Goal: Task Accomplishment & Management: Use online tool/utility

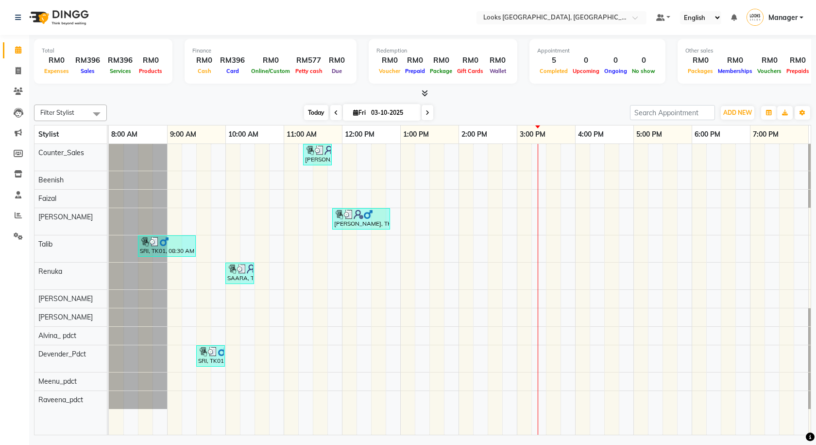
scroll to position [0, 56]
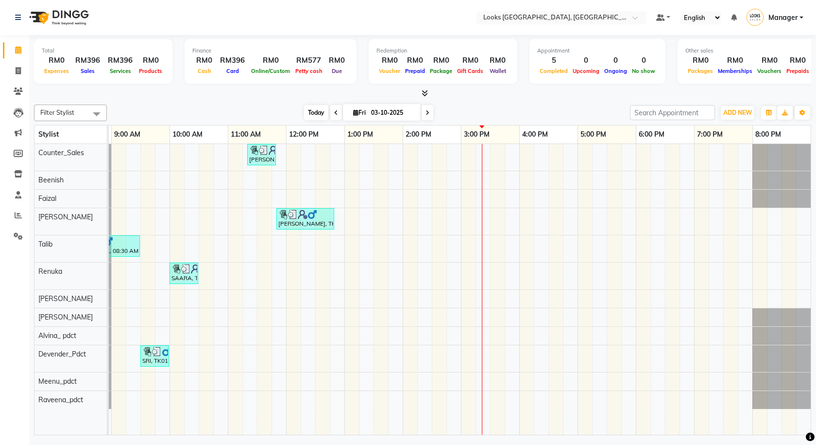
click at [308, 110] on span "Today" at bounding box center [316, 112] width 24 height 15
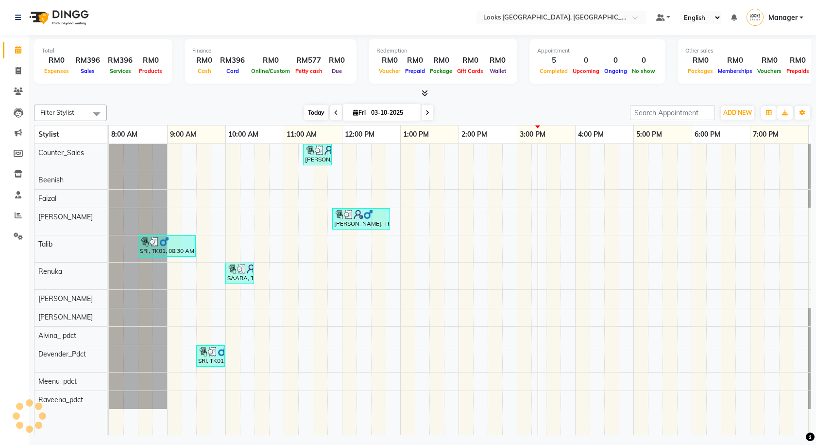
scroll to position [0, 0]
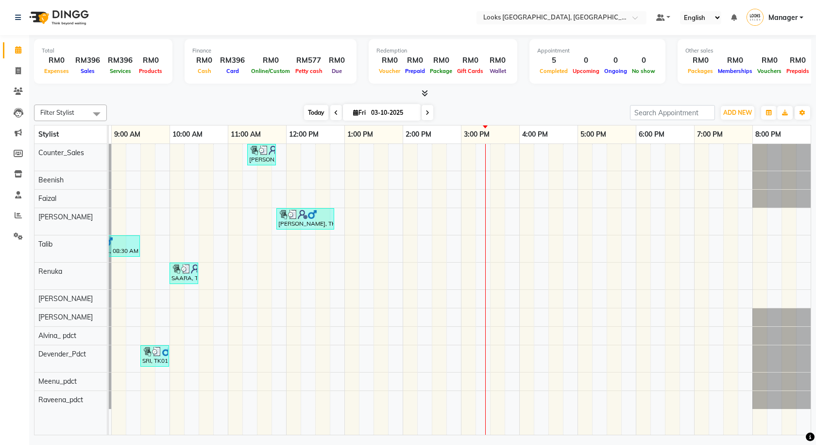
click at [322, 107] on span "Today" at bounding box center [316, 112] width 24 height 15
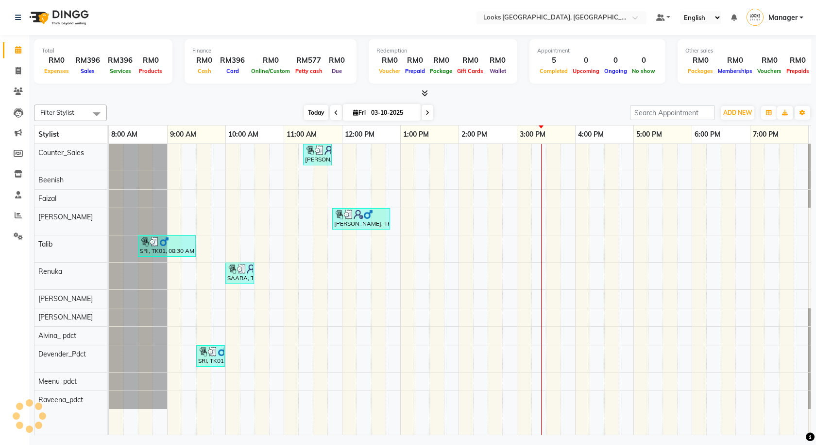
scroll to position [0, 56]
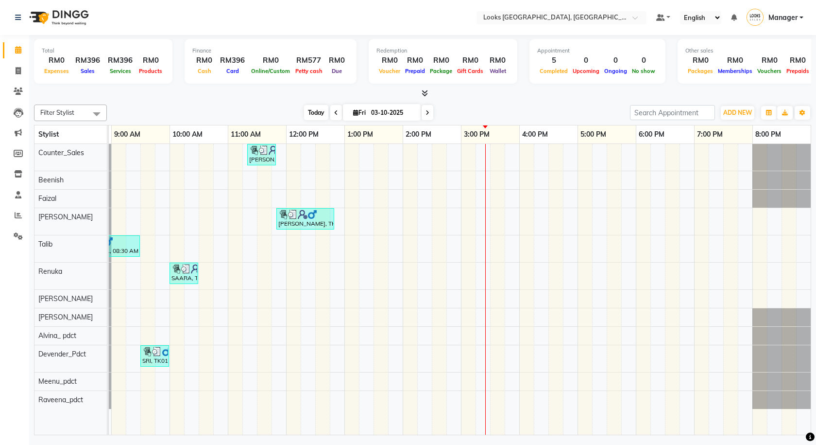
click at [319, 110] on span "Today" at bounding box center [316, 112] width 24 height 15
click at [423, 95] on icon at bounding box center [425, 92] width 6 height 7
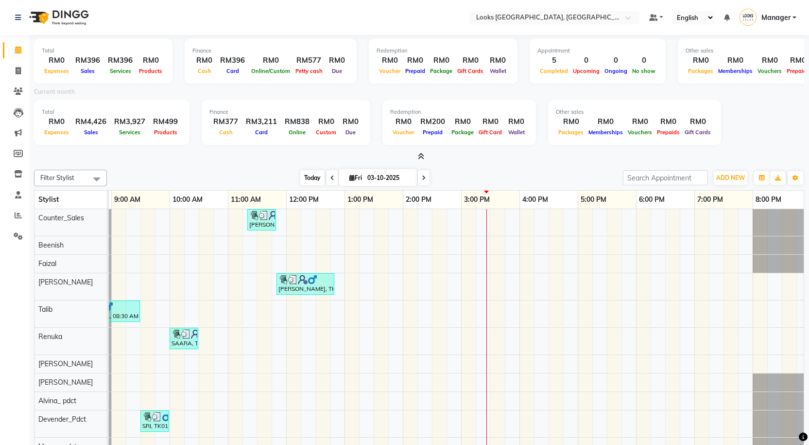
click at [322, 180] on div "Today Fri 03-10-2025" at bounding box center [364, 178] width 131 height 15
click at [320, 180] on span "Today" at bounding box center [312, 177] width 24 height 15
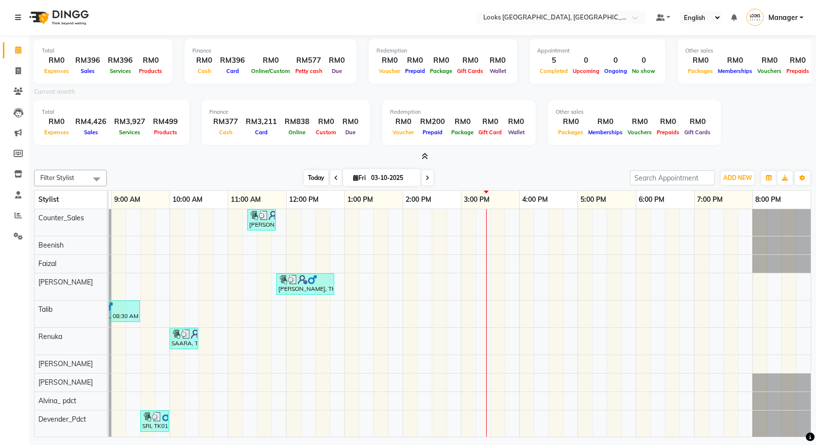
click at [319, 180] on span "Today" at bounding box center [316, 177] width 24 height 15
click at [423, 159] on icon at bounding box center [425, 156] width 6 height 7
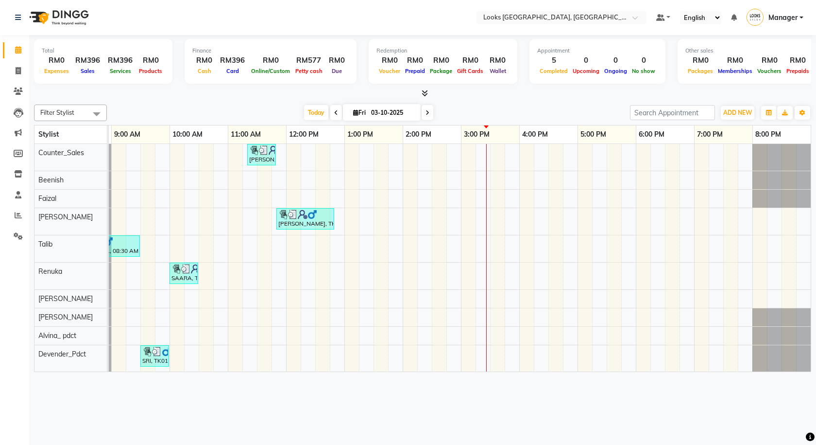
click at [109, 317] on div at bounding box center [82, 317] width 58 height 18
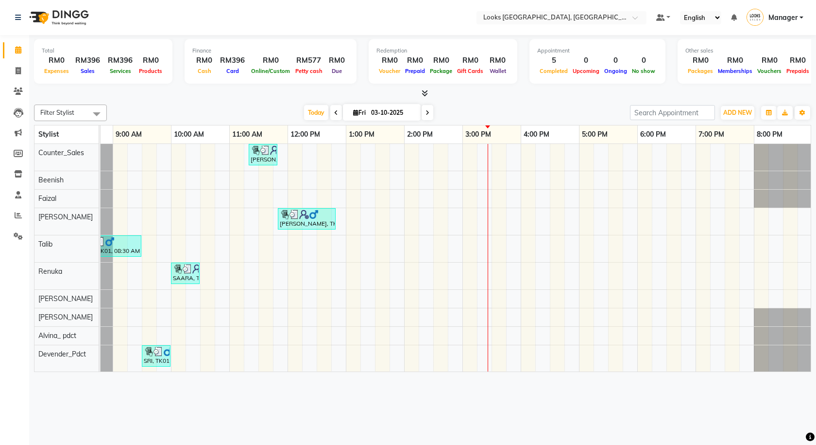
drag, startPoint x: 107, startPoint y: 355, endPoint x: 99, endPoint y: 358, distance: 8.8
click at [99, 358] on td at bounding box center [99, 258] width 1 height 228
click at [20, 78] on link "Invoice" at bounding box center [14, 71] width 23 height 16
select select "service"
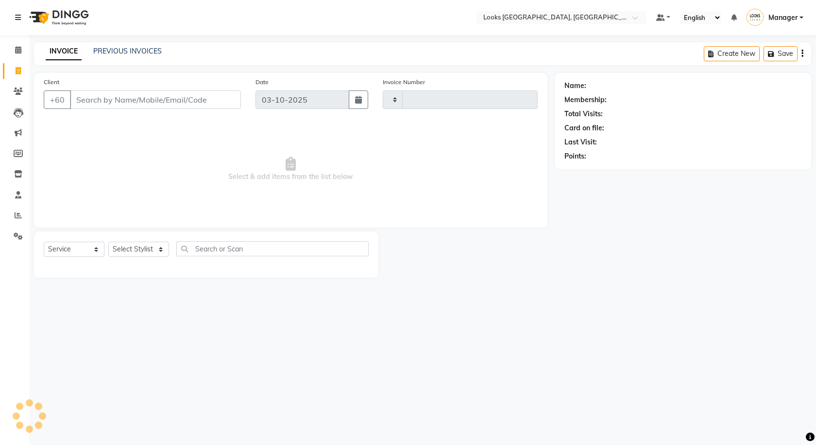
type input "1613"
select select "8109"
click at [23, 104] on link "Leads" at bounding box center [14, 112] width 23 height 16
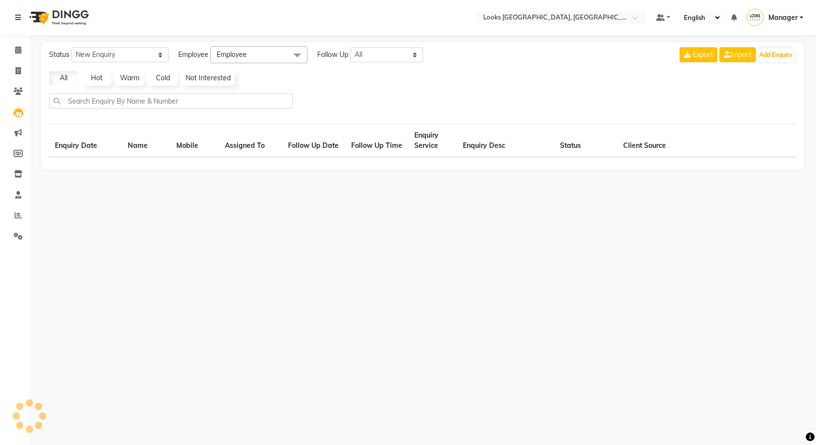
click at [20, 60] on li "Calendar" at bounding box center [14, 50] width 29 height 21
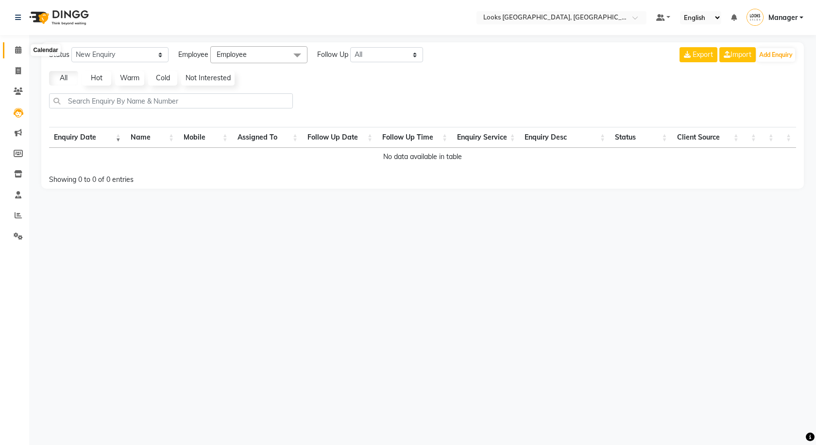
click at [16, 54] on span at bounding box center [18, 50] width 17 height 11
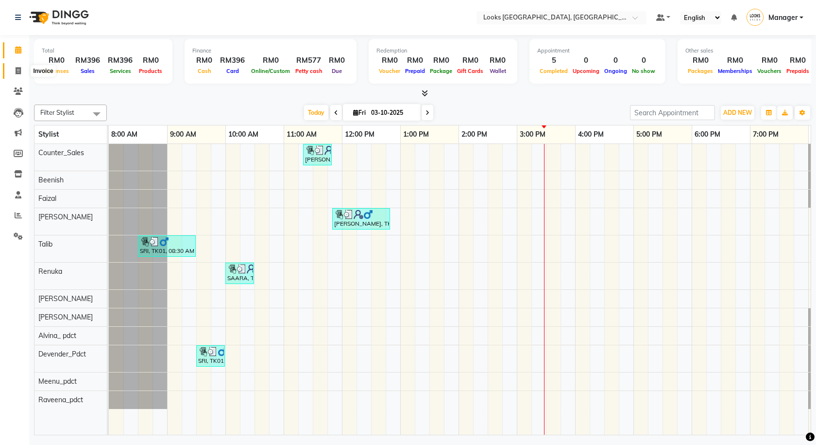
click at [16, 69] on icon at bounding box center [18, 70] width 5 height 7
select select "service"
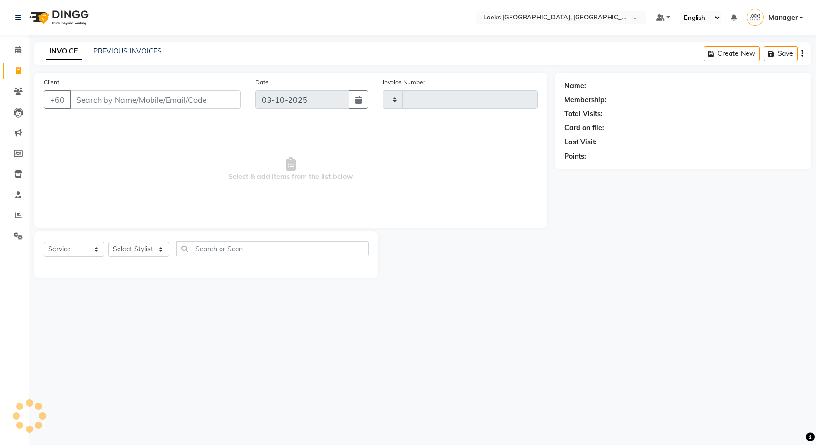
type input "1613"
select select "8109"
click at [21, 157] on span at bounding box center [18, 153] width 17 height 11
select select
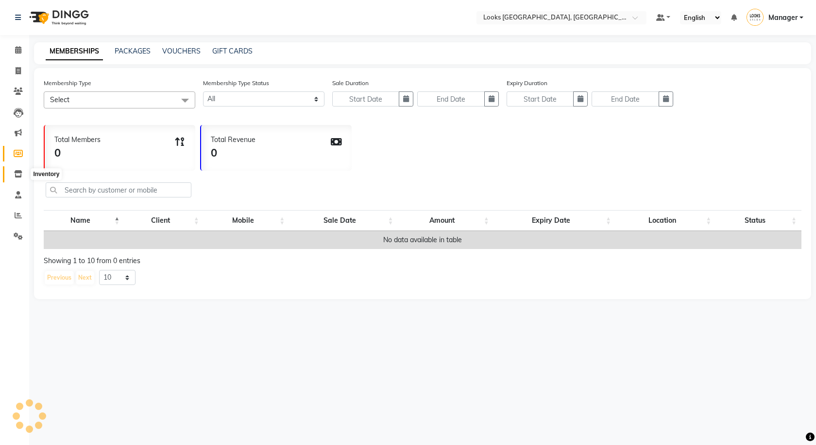
click at [21, 174] on icon at bounding box center [18, 173] width 8 height 7
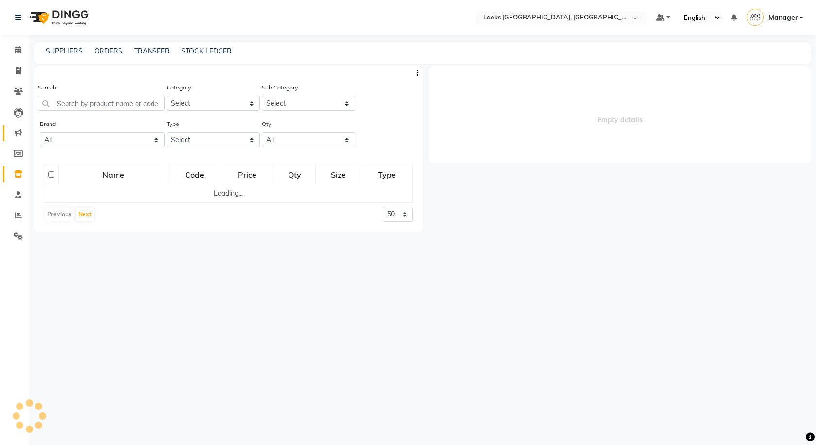
select select
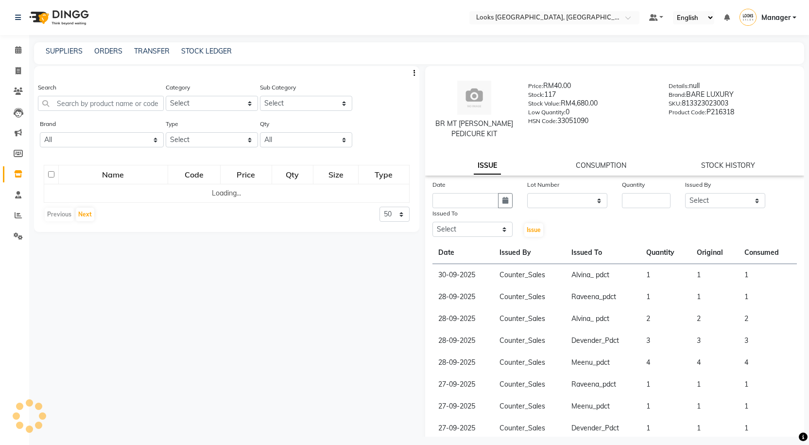
click at [83, 93] on div "Search" at bounding box center [101, 96] width 126 height 29
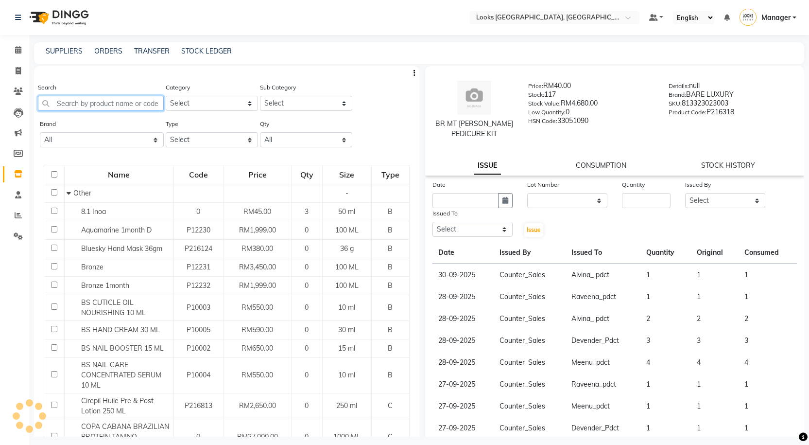
click at [88, 100] on input "text" at bounding box center [101, 103] width 126 height 15
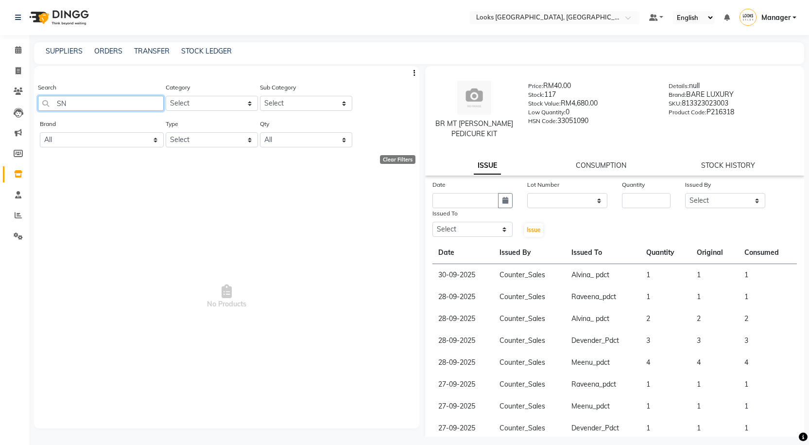
type input "S"
type input "8859092800"
click at [13, 52] on span at bounding box center [18, 50] width 17 height 11
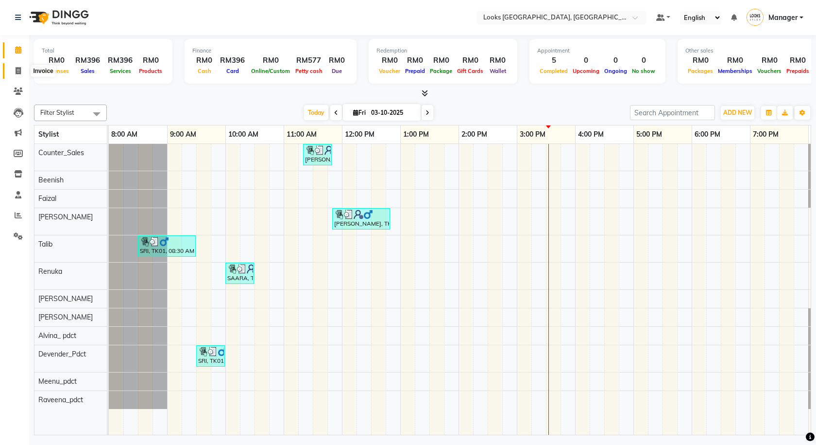
click at [17, 75] on span at bounding box center [18, 71] width 17 height 11
select select "service"
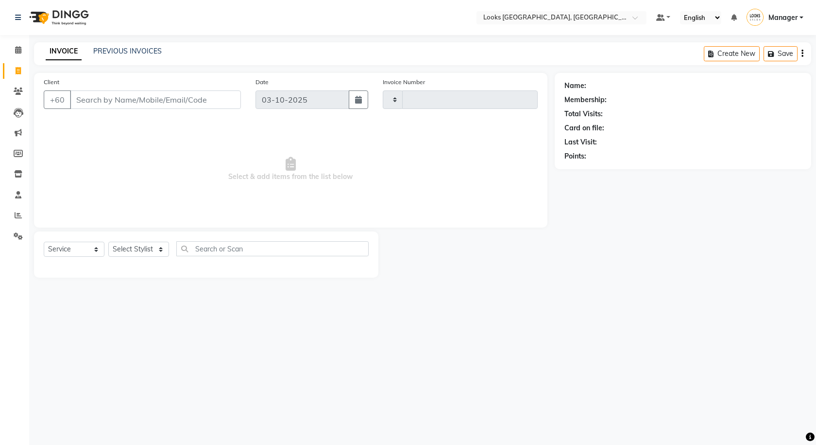
type input "1613"
select select "8109"
click at [11, 173] on span at bounding box center [18, 174] width 17 height 11
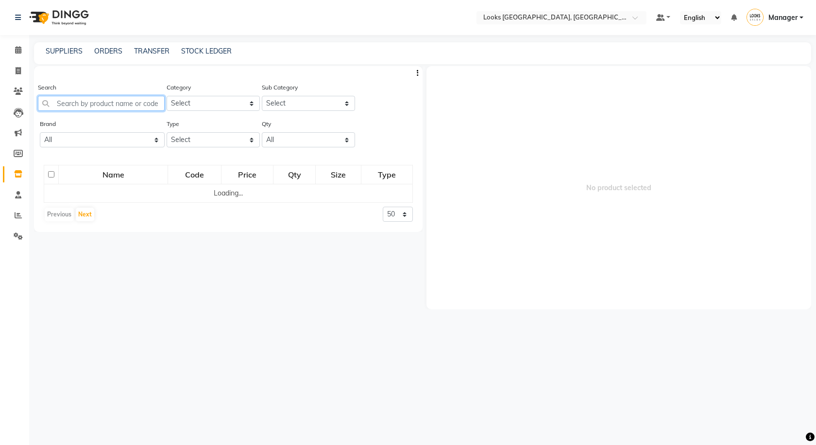
click at [105, 103] on input "text" at bounding box center [101, 103] width 127 height 15
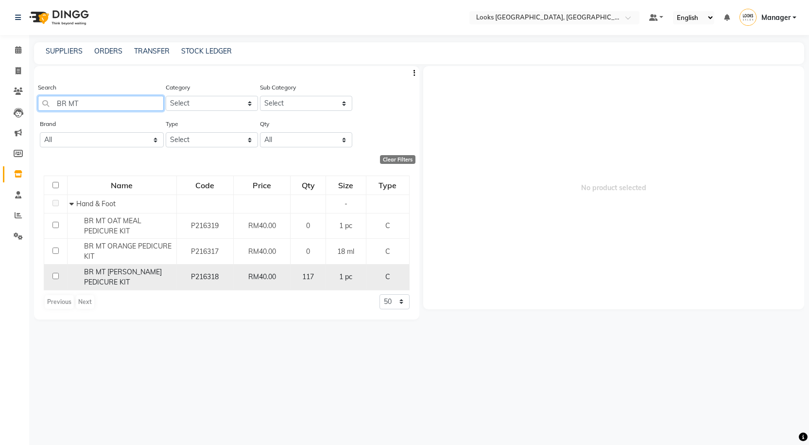
type input "BR MT"
click at [124, 276] on span "BR MT SEABERRY PEDICURE KIT" at bounding box center [123, 276] width 78 height 19
select select
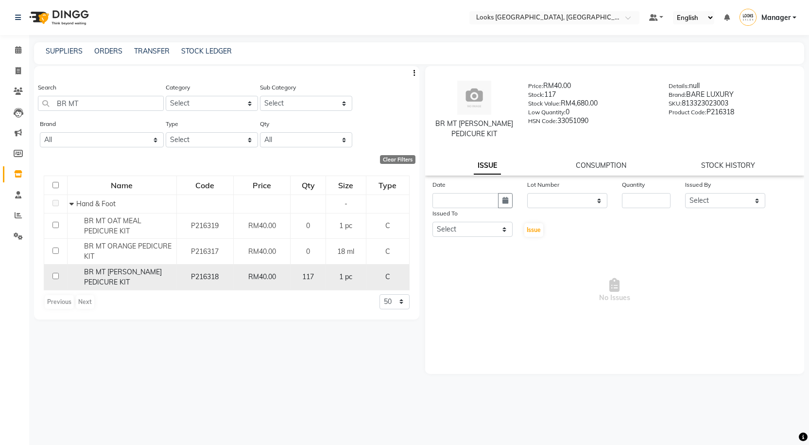
click at [127, 278] on span "BR MT SEABERRY PEDICURE KIT" at bounding box center [123, 276] width 78 height 19
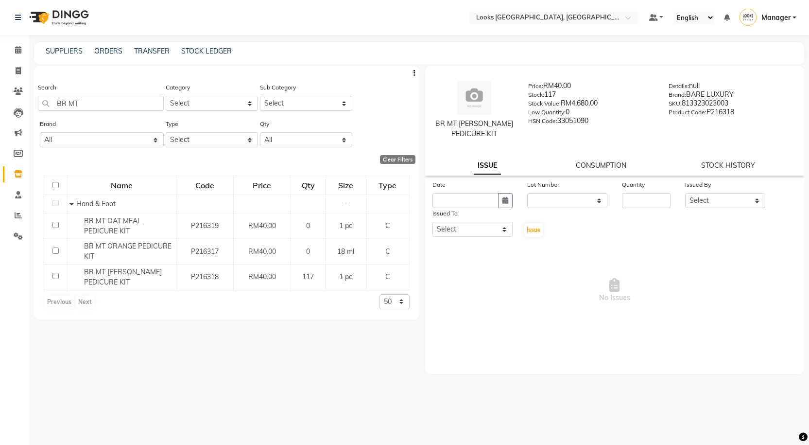
click at [145, 308] on div "Previous Next 50 100 500" at bounding box center [227, 302] width 366 height 16
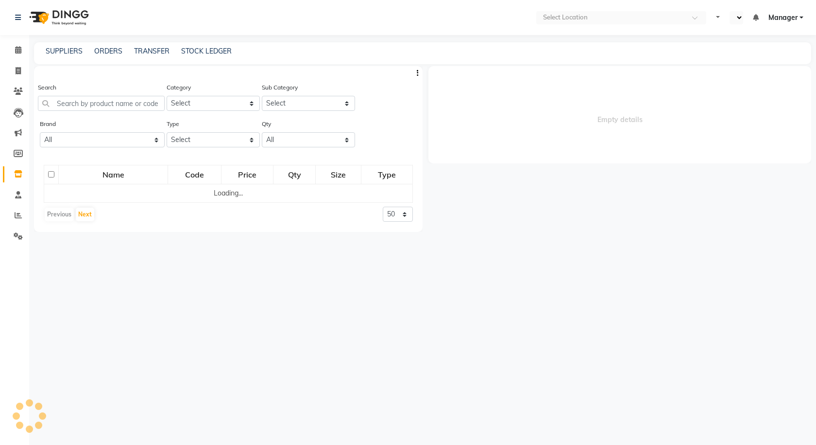
select select "en"
select select
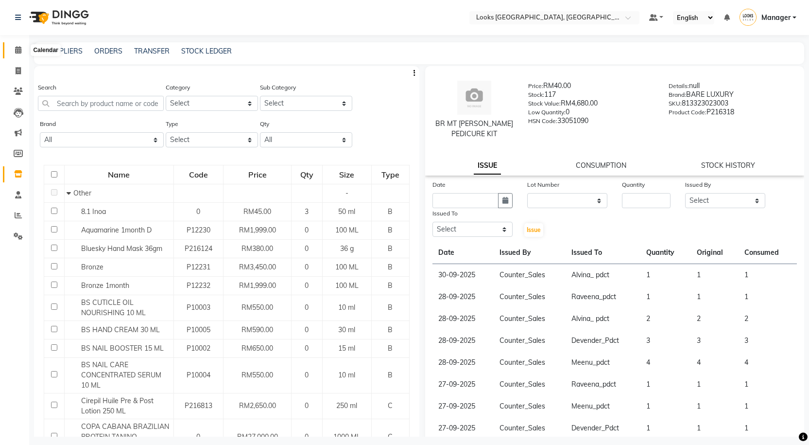
click at [10, 49] on span at bounding box center [18, 50] width 17 height 11
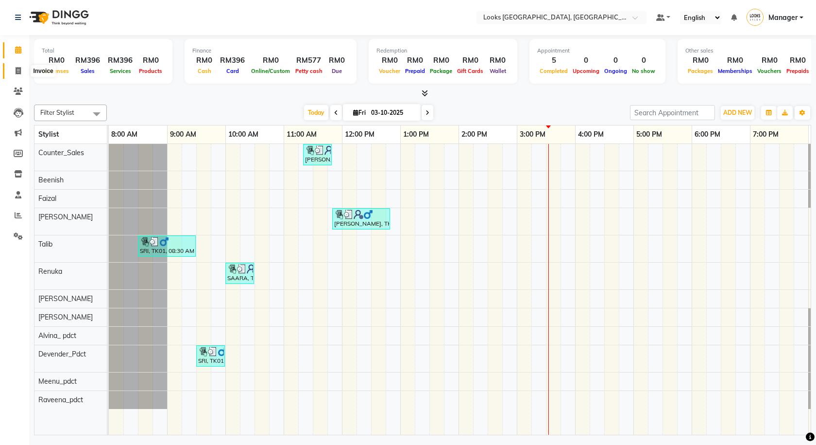
click at [18, 70] on icon at bounding box center [18, 70] width 5 height 7
select select "service"
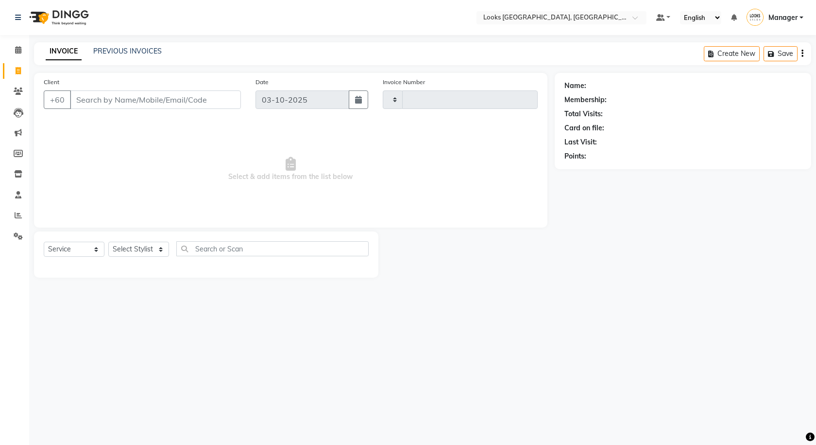
type input "1613"
select select "8109"
click at [110, 48] on link "PREVIOUS INVOICES" at bounding box center [127, 51] width 69 height 9
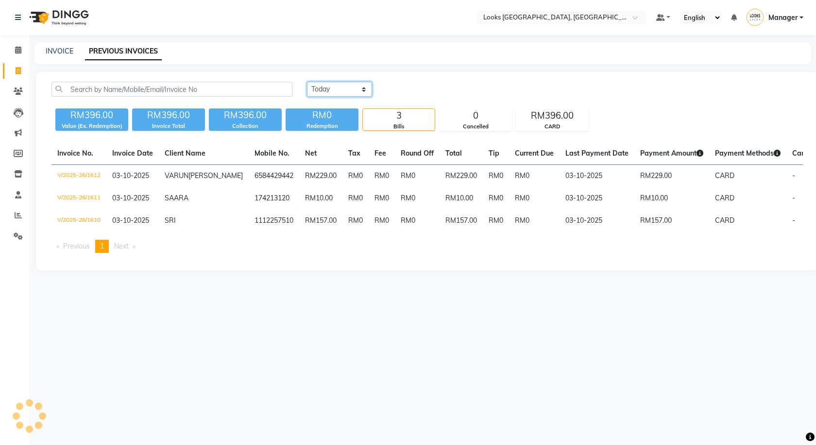
click at [346, 89] on select "Today Yesterday Custom Range" at bounding box center [339, 89] width 65 height 15
select select "range"
click at [307, 82] on select "Today Yesterday Custom Range" at bounding box center [339, 89] width 65 height 15
click at [408, 86] on input "03-10-2025" at bounding box center [419, 90] width 68 height 14
select select "10"
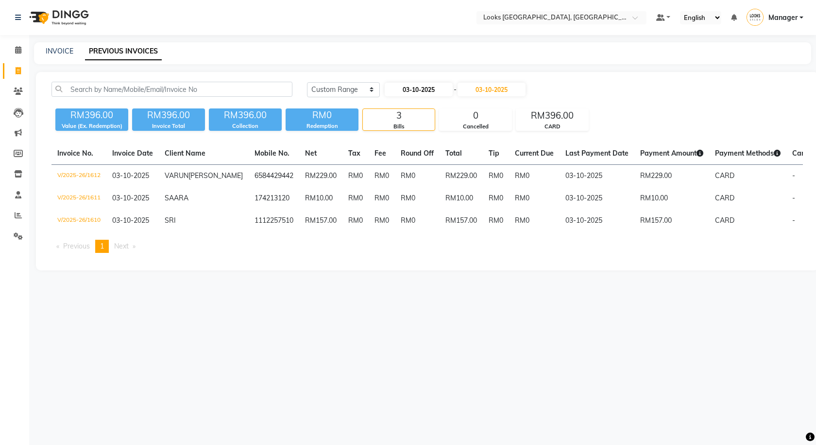
select select "2025"
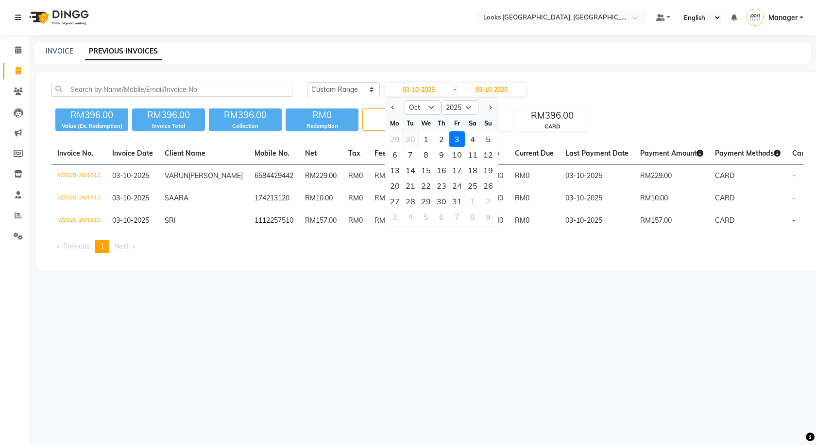
click at [415, 137] on div "30" at bounding box center [411, 139] width 16 height 16
type input "30-09-2025"
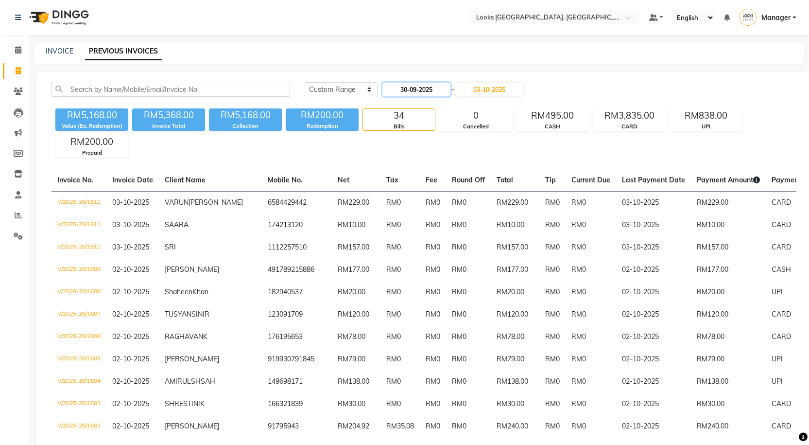
click at [450, 86] on input "30-09-2025" at bounding box center [416, 90] width 68 height 14
select select "9"
select select "2025"
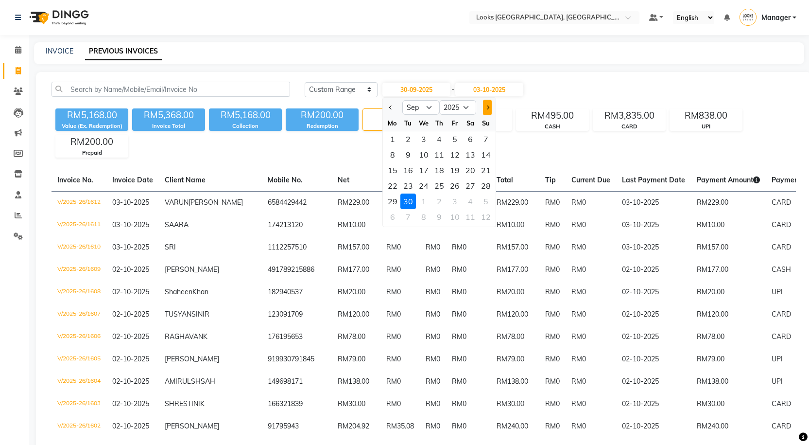
click at [487, 108] on span "Next month" at bounding box center [487, 107] width 4 height 4
select select "10"
click at [422, 138] on div "1" at bounding box center [424, 139] width 16 height 16
type input "01-10-2025"
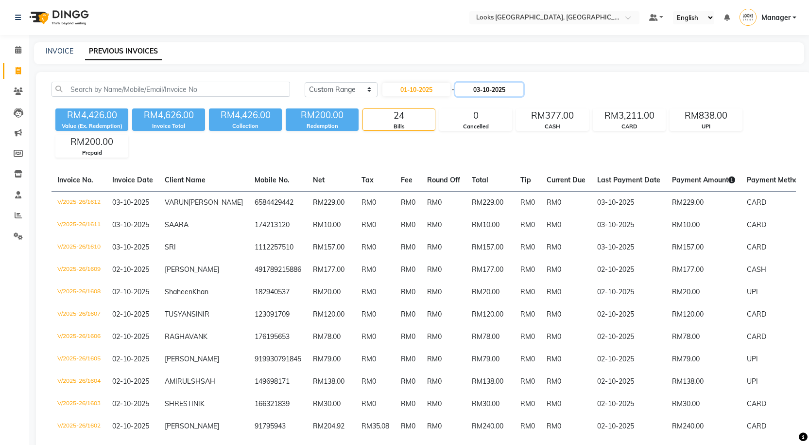
click at [497, 88] on input "03-10-2025" at bounding box center [489, 90] width 68 height 14
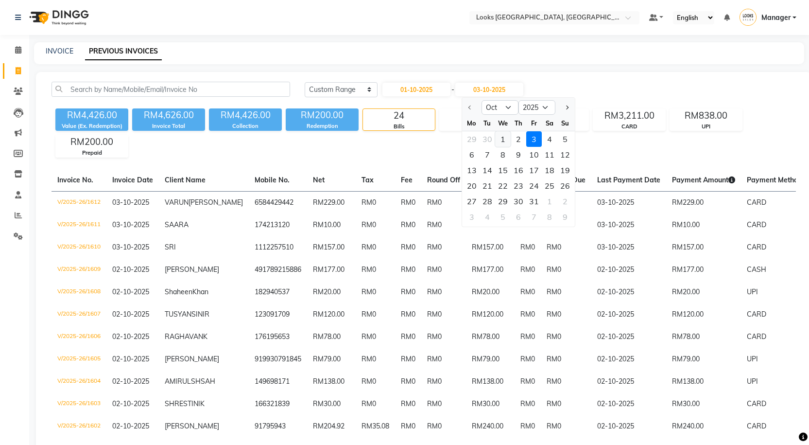
click at [501, 140] on div "1" at bounding box center [503, 139] width 16 height 16
type input "01-10-2025"
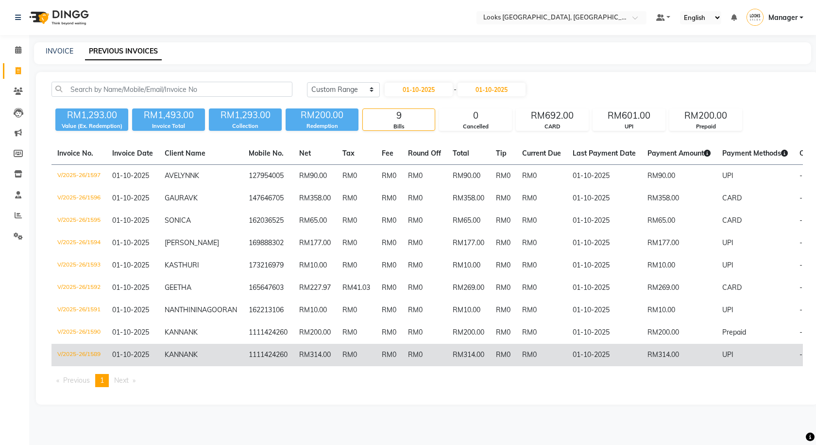
click at [413, 366] on td "RM0" at bounding box center [424, 355] width 45 height 22
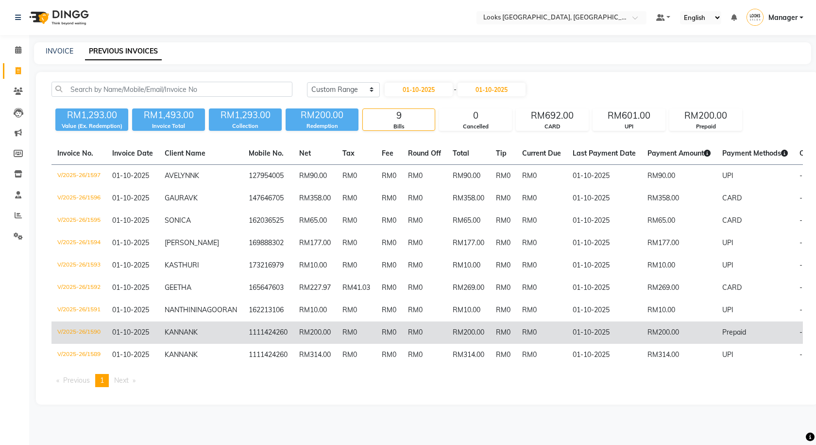
click at [404, 342] on td "RM0" at bounding box center [424, 332] width 45 height 22
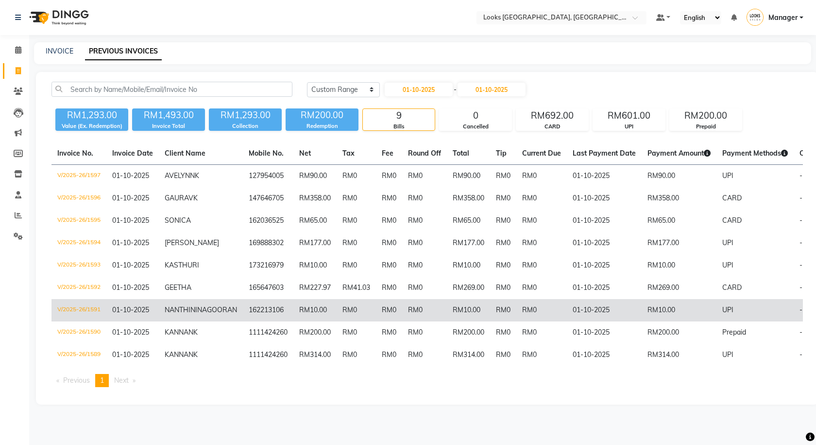
click at [490, 311] on td "RM0" at bounding box center [503, 310] width 26 height 22
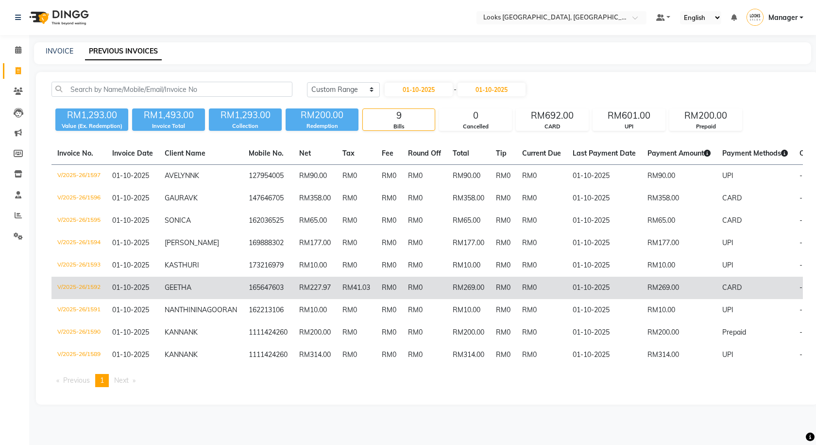
click at [490, 286] on td "RM0" at bounding box center [503, 287] width 26 height 22
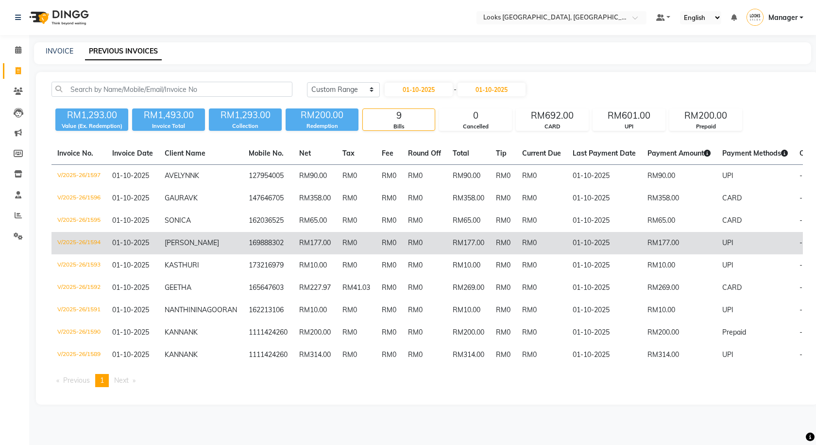
click at [490, 239] on td "RM0" at bounding box center [503, 243] width 26 height 22
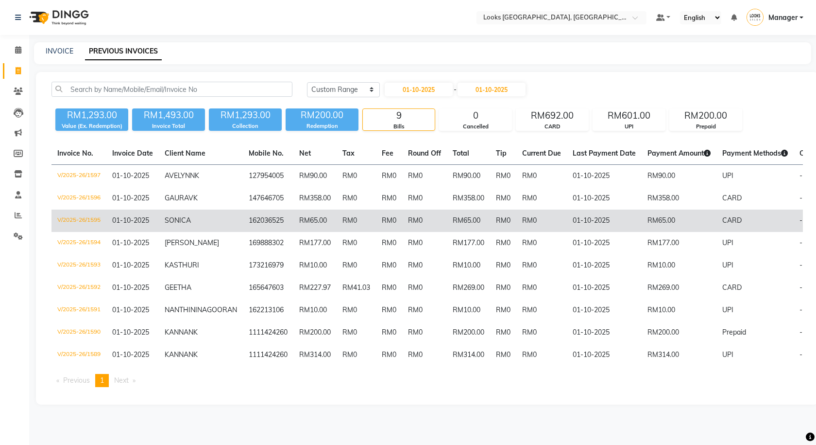
click at [517, 217] on td "RM0" at bounding box center [542, 220] width 51 height 22
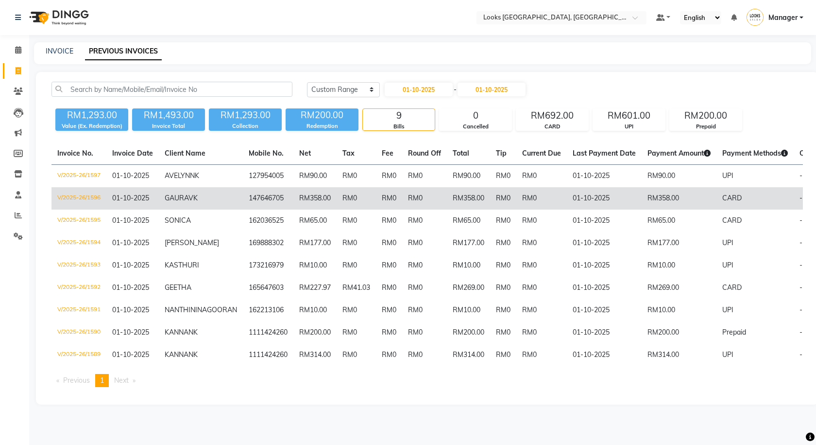
click at [376, 194] on td "RM0" at bounding box center [389, 198] width 26 height 22
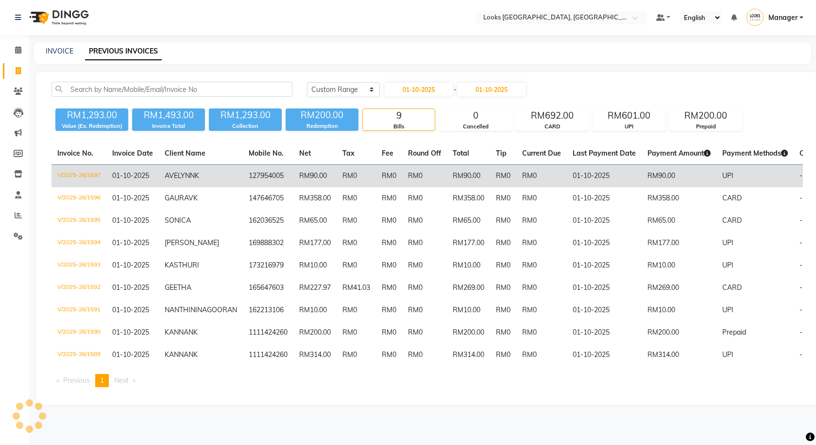
click at [376, 176] on td "RM0" at bounding box center [389, 176] width 26 height 23
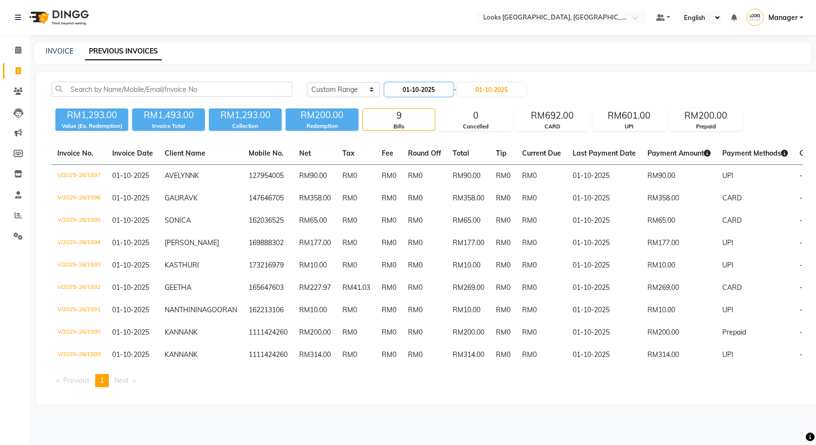
click at [411, 83] on input "01-10-2025" at bounding box center [419, 90] width 68 height 14
select select "10"
select select "2025"
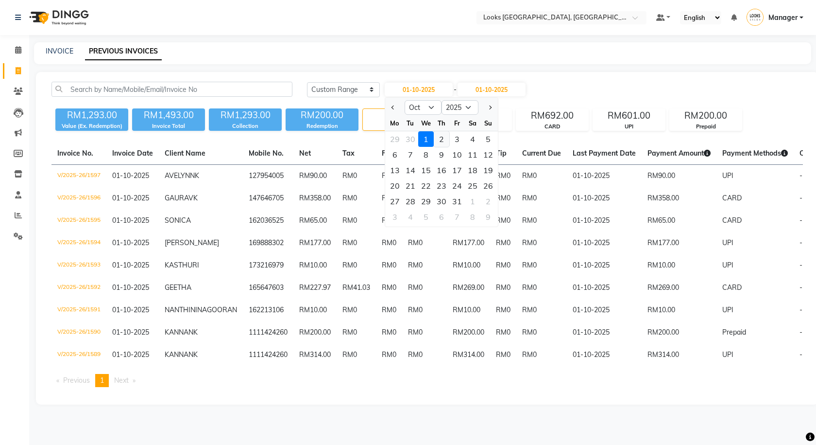
click at [439, 143] on div "2" at bounding box center [442, 139] width 16 height 16
type input "02-10-2025"
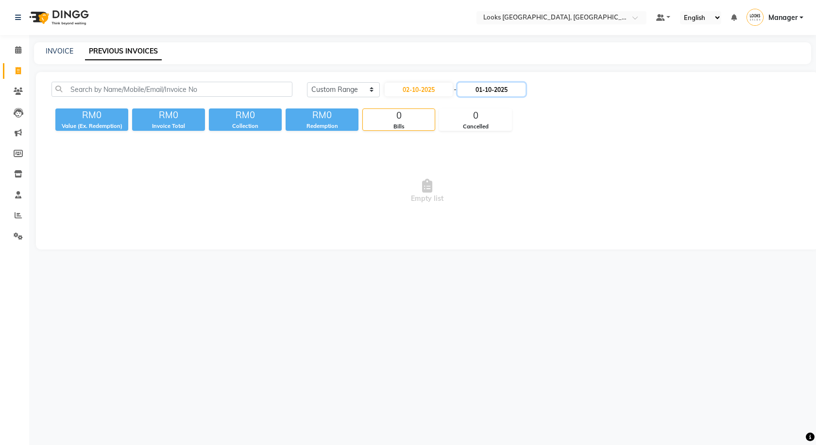
click at [500, 86] on input "01-10-2025" at bounding box center [492, 90] width 68 height 14
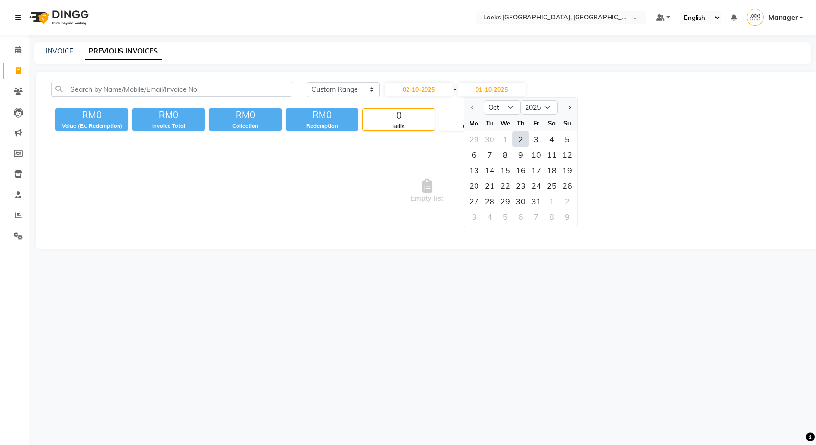
click at [522, 141] on div "2" at bounding box center [521, 139] width 16 height 16
type input "02-10-2025"
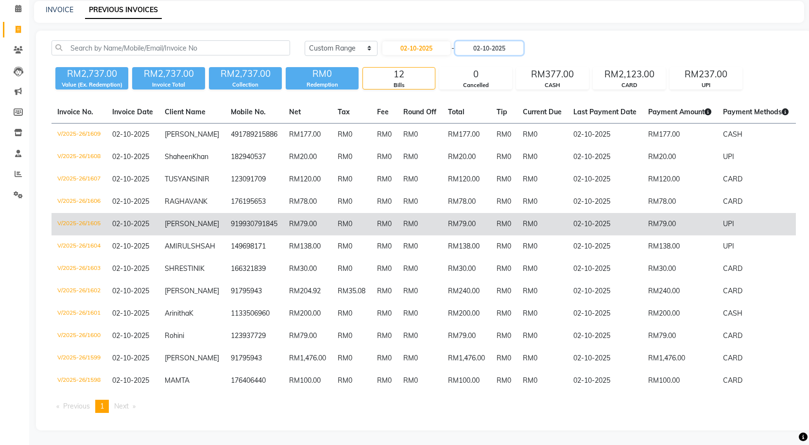
scroll to position [87, 0]
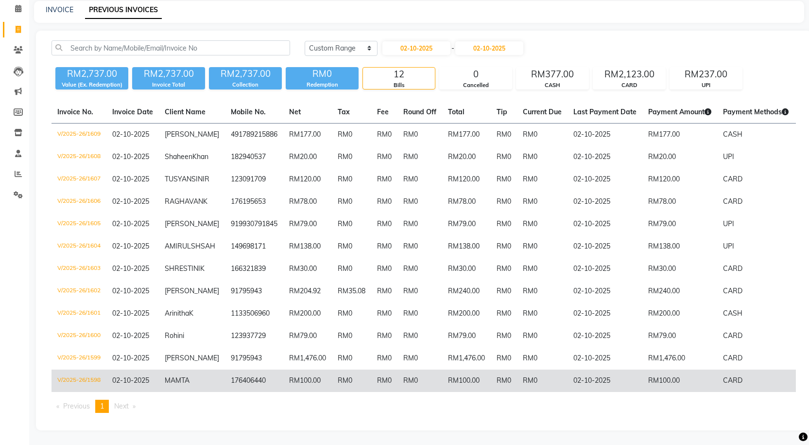
click at [419, 377] on td "RM0" at bounding box center [419, 380] width 45 height 22
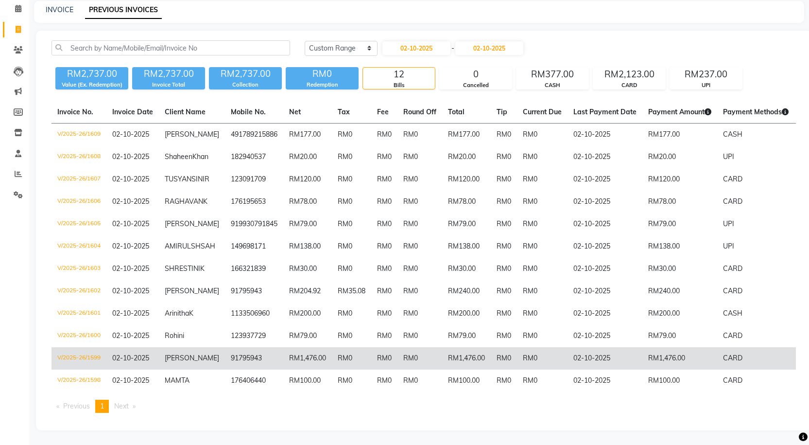
click at [354, 347] on td "RM0" at bounding box center [351, 358] width 39 height 22
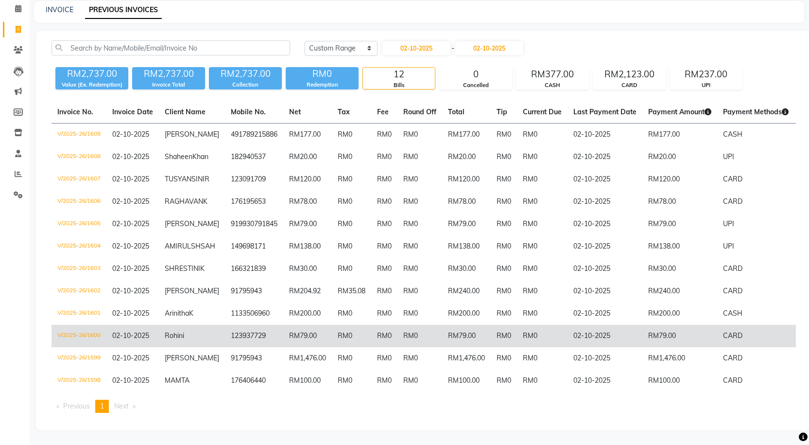
click at [397, 330] on td "RM0" at bounding box center [419, 336] width 45 height 22
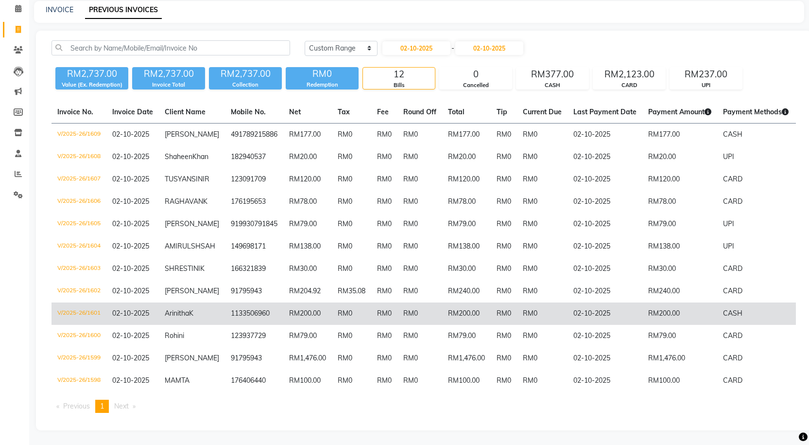
click at [397, 302] on td "RM0" at bounding box center [419, 313] width 45 height 22
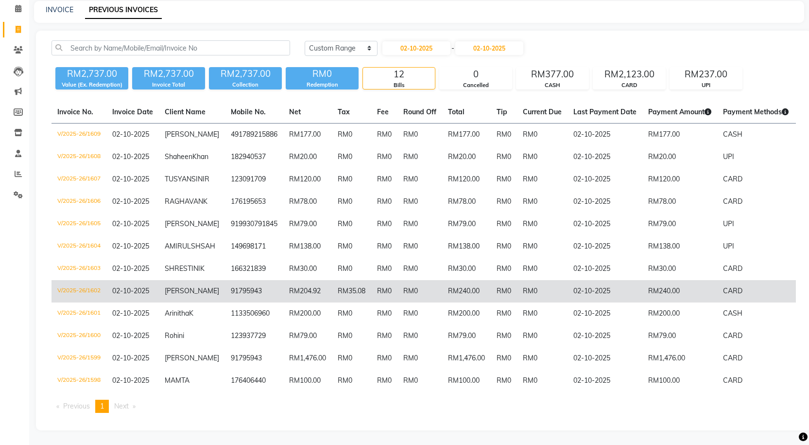
click at [408, 290] on td "RM0" at bounding box center [419, 291] width 45 height 22
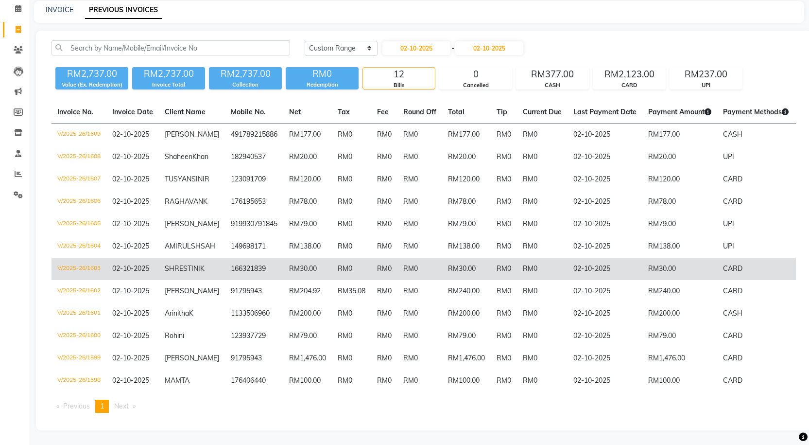
click at [378, 258] on td "RM0" at bounding box center [384, 269] width 26 height 22
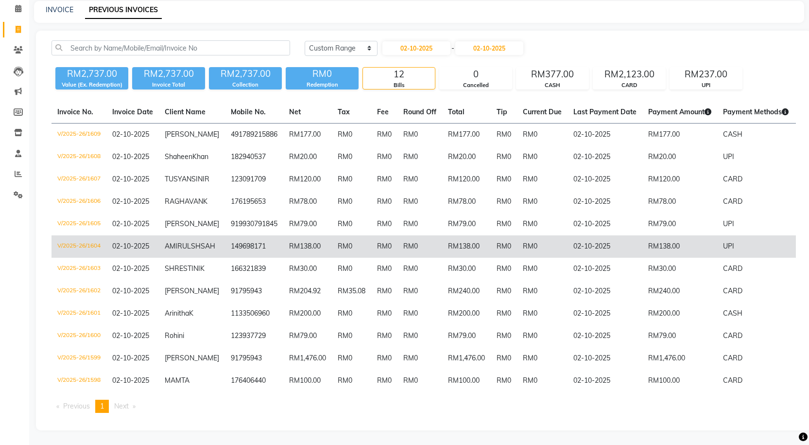
click at [389, 235] on td "RM0" at bounding box center [384, 246] width 26 height 22
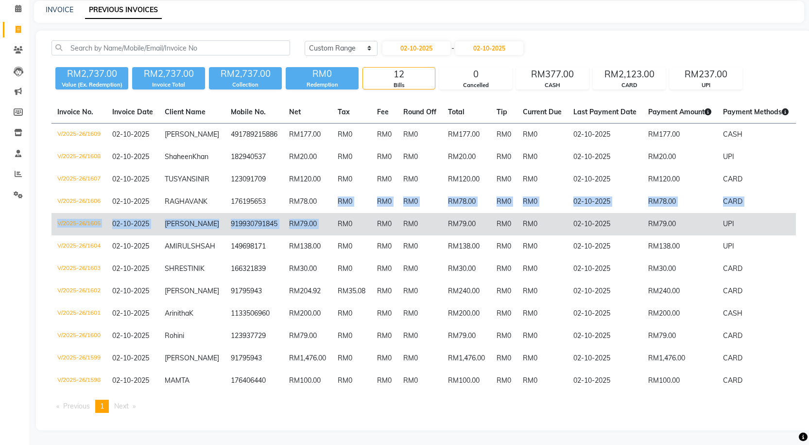
drag, startPoint x: 310, startPoint y: 175, endPoint x: 325, endPoint y: 202, distance: 30.7
click at [325, 202] on tbody "V/2025-26/1609 02-10-2025 JENNIFER 491789215886 RM177.00 RM0 RM0 RM0 RM177.00 R…" at bounding box center [470, 257] width 836 height 269
click at [332, 213] on td "RM0" at bounding box center [351, 224] width 39 height 22
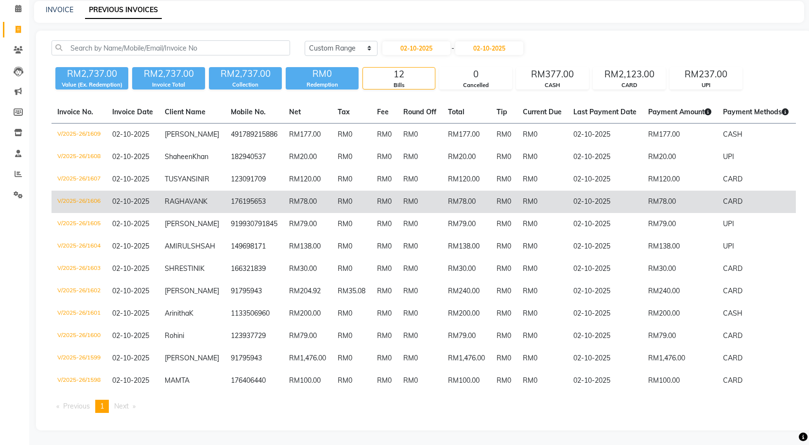
click at [332, 190] on td "RM0" at bounding box center [351, 201] width 39 height 22
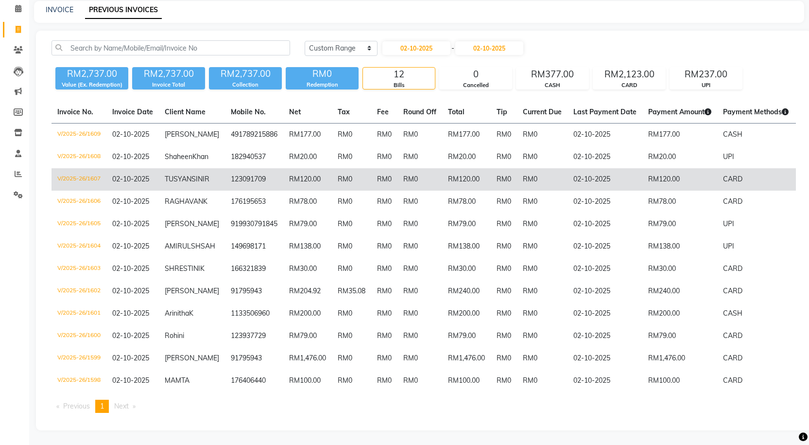
click at [260, 168] on td "123091709" at bounding box center [254, 179] width 58 height 22
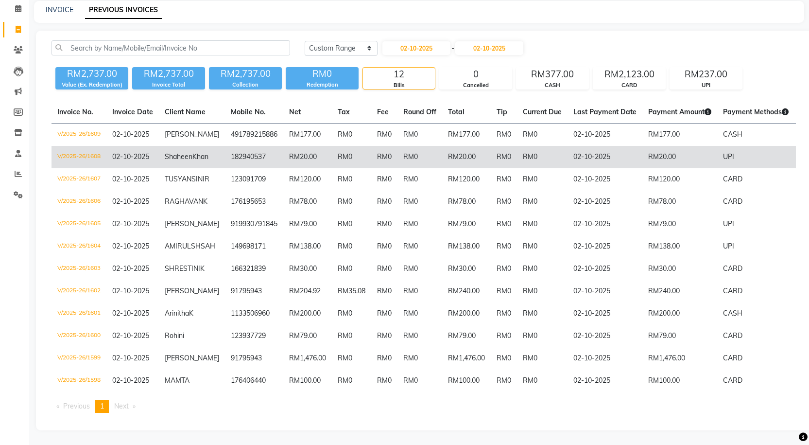
click at [225, 146] on td "182940537" at bounding box center [254, 157] width 58 height 22
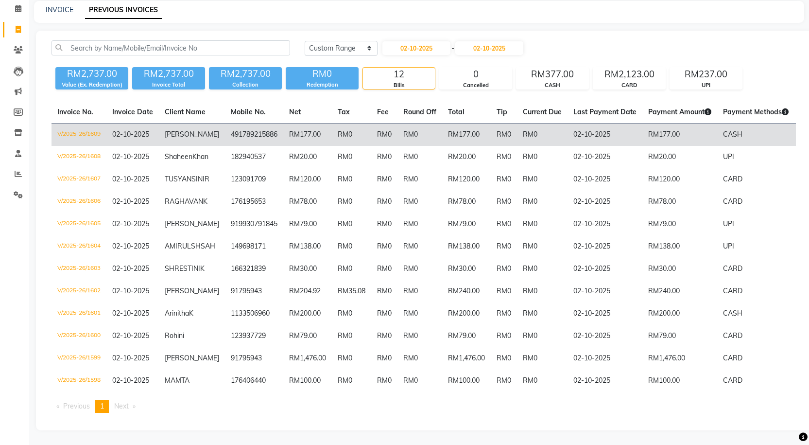
click at [234, 123] on td "491789215886" at bounding box center [254, 134] width 58 height 23
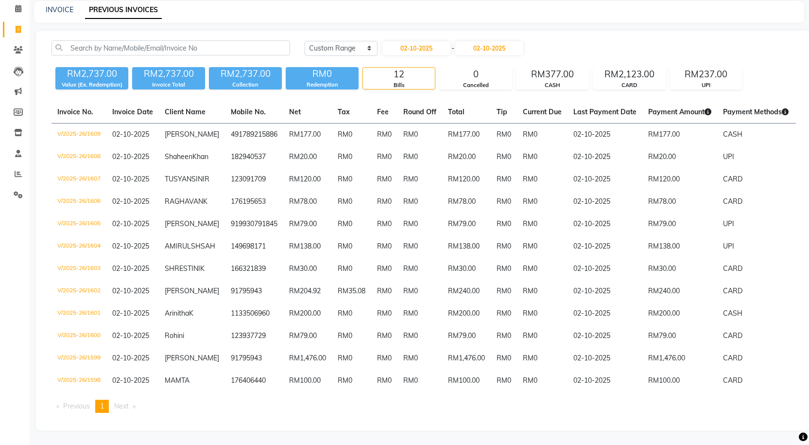
click at [16, 164] on li "Reports" at bounding box center [14, 174] width 29 height 21
click at [15, 170] on icon at bounding box center [18, 173] width 7 height 7
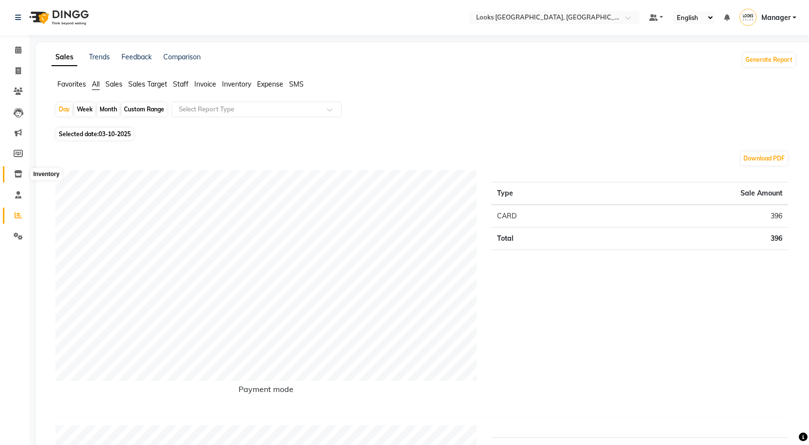
click at [19, 176] on icon at bounding box center [18, 173] width 8 height 7
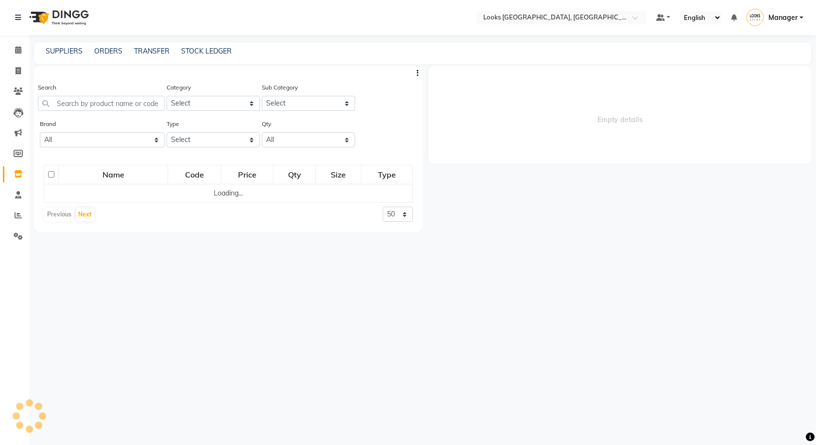
select select
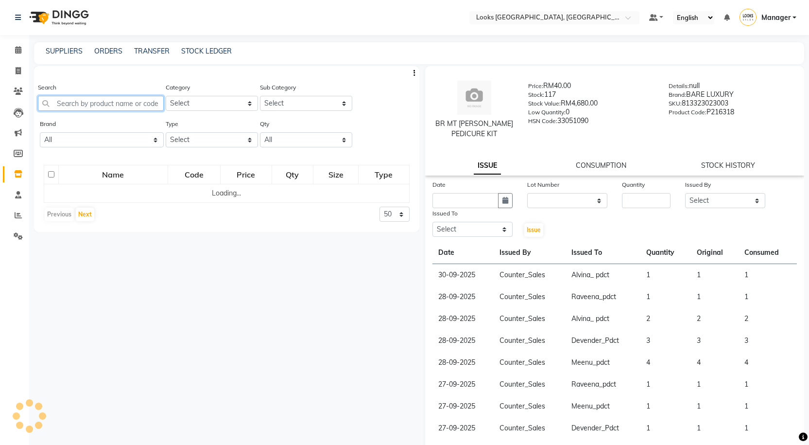
click at [92, 105] on input "text" at bounding box center [101, 103] width 126 height 15
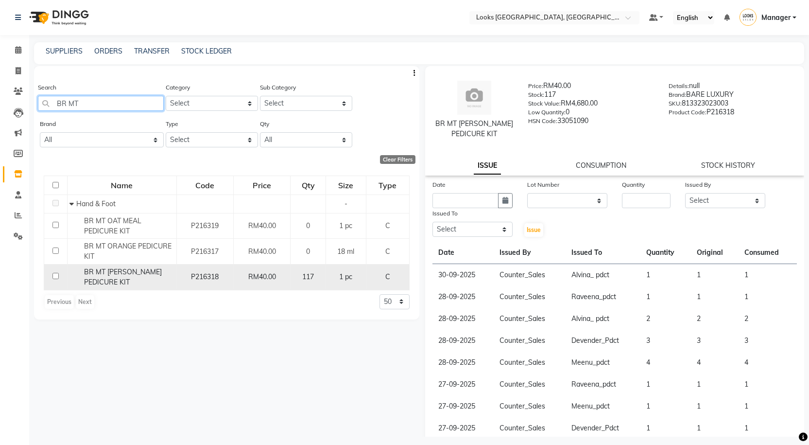
type input "BR MT"
click at [152, 280] on div "BR MT SEABERRY PEDICURE KIT" at bounding box center [121, 277] width 104 height 20
select select
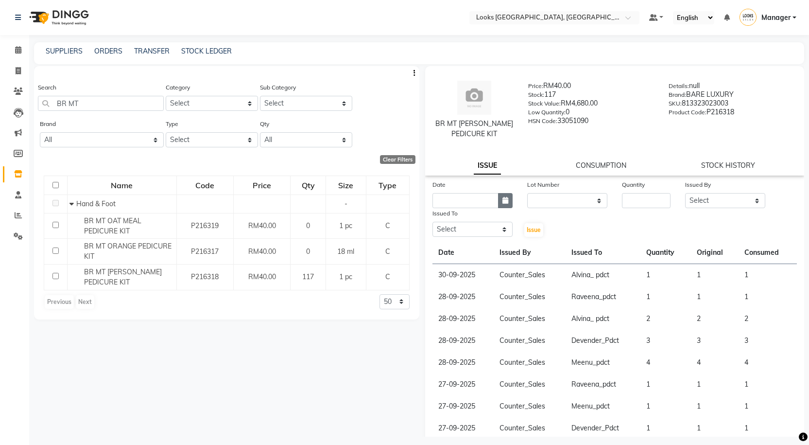
click at [502, 201] on icon "button" at bounding box center [505, 200] width 6 height 7
select select "10"
select select "2025"
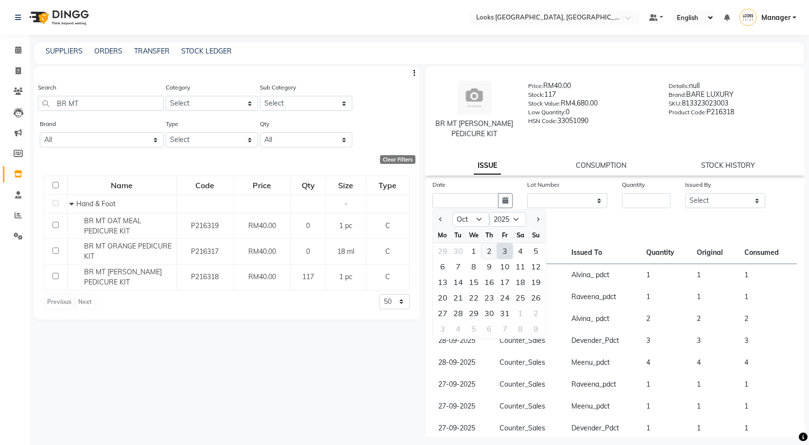
click at [489, 253] on div "2" at bounding box center [490, 251] width 16 height 16
type input "02-10-2025"
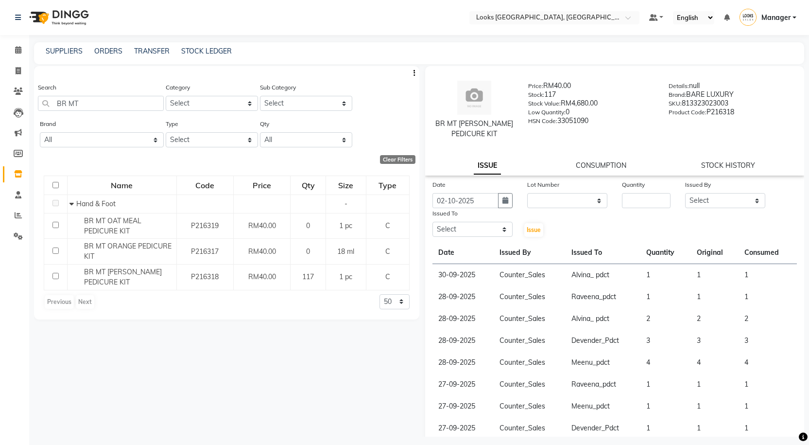
click at [666, 198] on div "Quantity" at bounding box center [646, 193] width 63 height 29
click at [650, 202] on input "number" at bounding box center [646, 200] width 49 height 15
type input "1"
click at [736, 200] on select "Select Alvina_ pdct Awaiz_Mgr Beenish Counter_Sales Cynthia_pdct Devender_Pdct …" at bounding box center [725, 200] width 80 height 15
select select "75497"
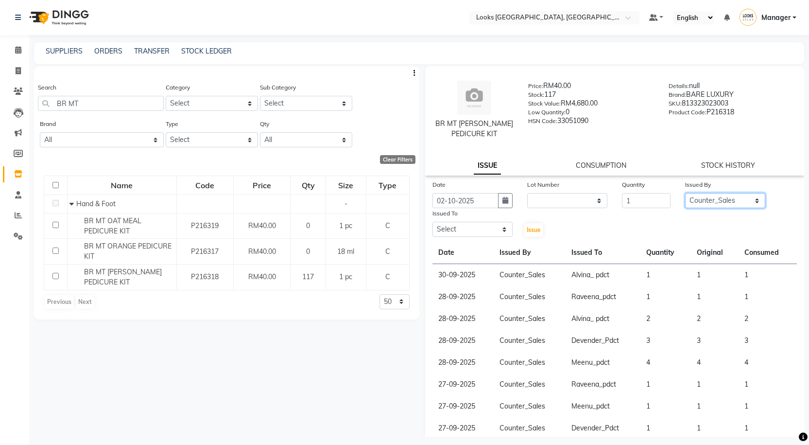
click at [685, 193] on select "Select Alvina_ pdct Awaiz_Mgr Beenish Counter_Sales Cynthia_pdct Devender_Pdct …" at bounding box center [725, 200] width 80 height 15
click at [471, 228] on select "Select Alvina_ pdct Awaiz_Mgr Beenish Counter_Sales Cynthia_pdct Devender_Pdct …" at bounding box center [472, 229] width 80 height 15
select select "92077"
click at [432, 222] on select "Select Alvina_ pdct Awaiz_Mgr Beenish Counter_Sales Cynthia_pdct Devender_Pdct …" at bounding box center [472, 229] width 80 height 15
click at [533, 228] on span "Issue" at bounding box center [534, 229] width 14 height 7
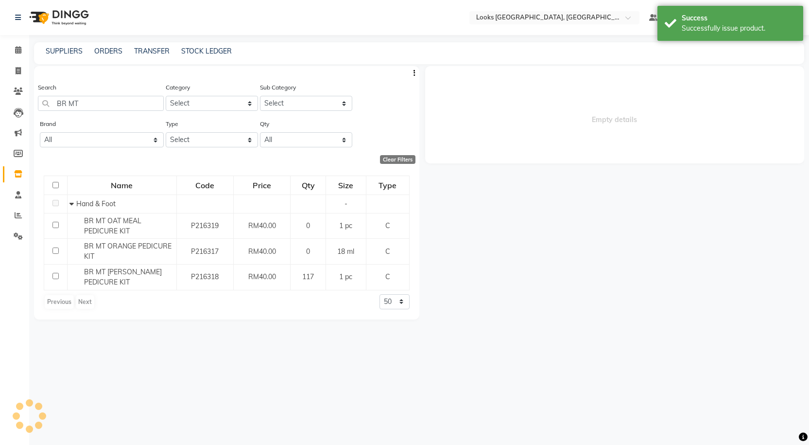
select select
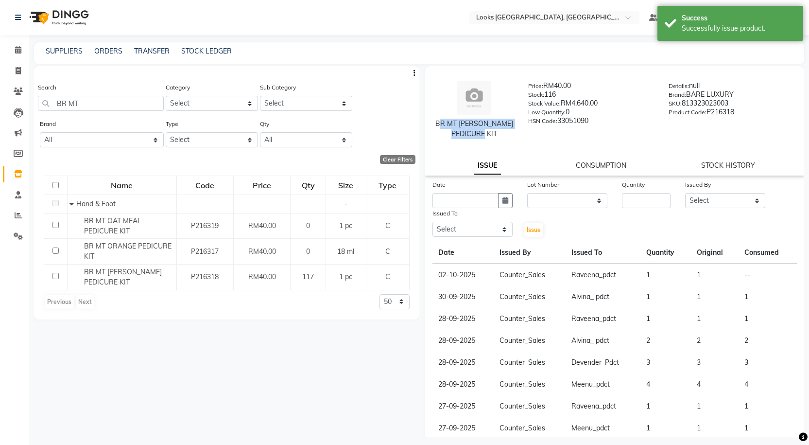
drag, startPoint x: 441, startPoint y: 129, endPoint x: 506, endPoint y: 143, distance: 66.5
click at [506, 143] on div "BR MT SEABERRY PEDICURE KIT Price: RM40.00 Stock: 116 Stock Value: RM4,640.00 L…" at bounding box center [615, 110] width 394 height 78
copy div "BR MT SEABERRY PEDICURE KIT"
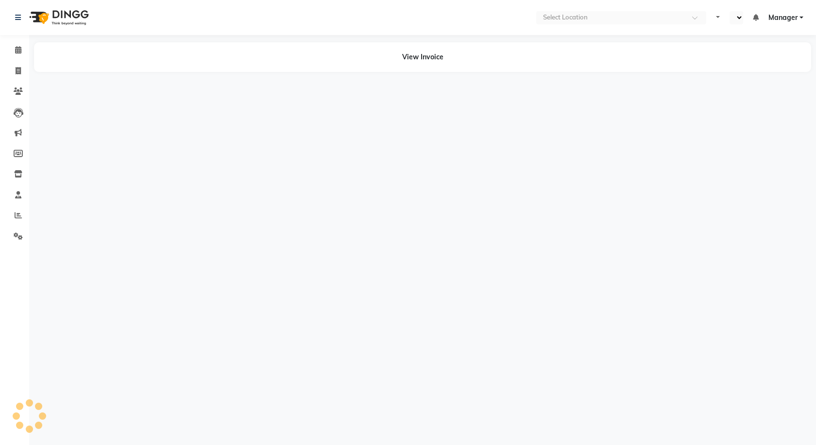
select select "en"
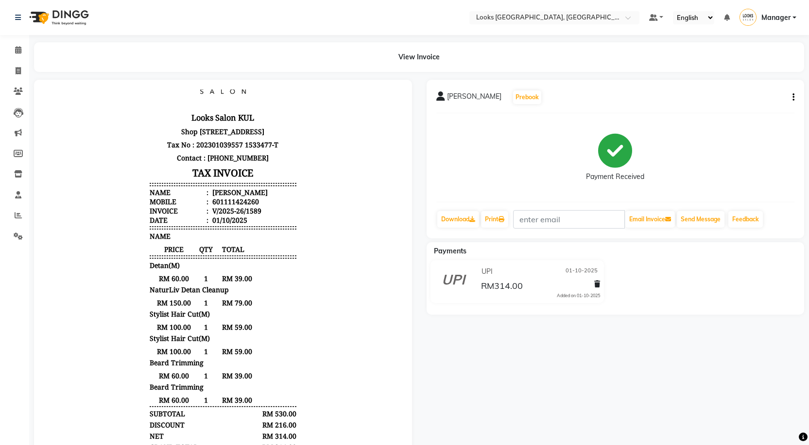
scroll to position [56, 0]
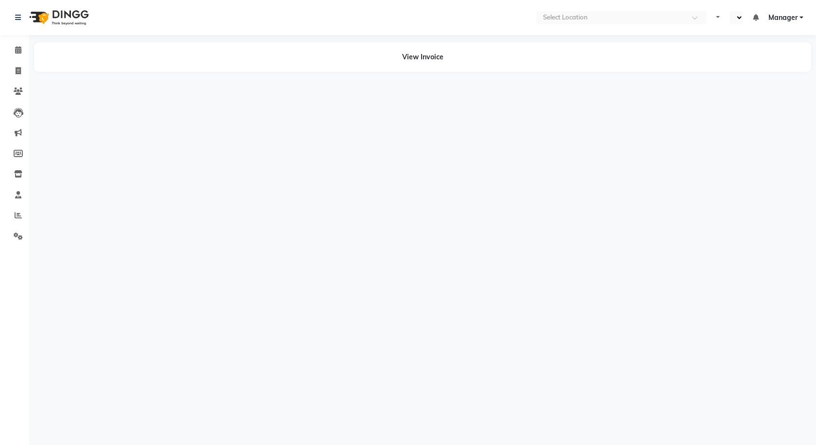
select select "en"
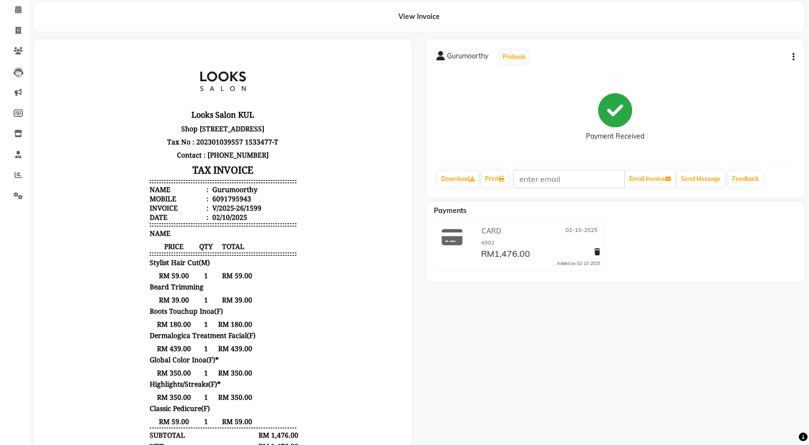
scroll to position [13, 0]
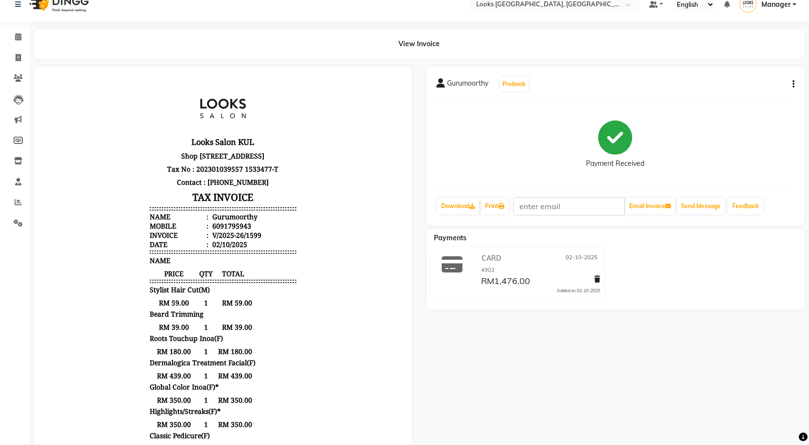
click at [794, 84] on icon "button" at bounding box center [794, 84] width 2 height 0
click at [761, 90] on div "Edit Item Staff" at bounding box center [745, 90] width 67 height 12
select select
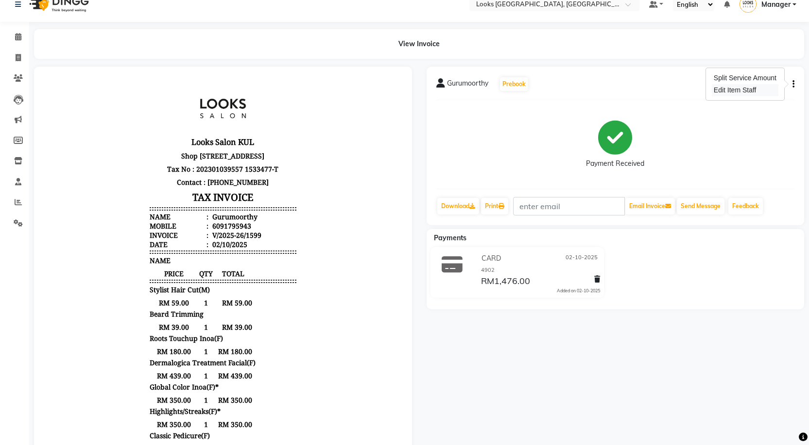
select select
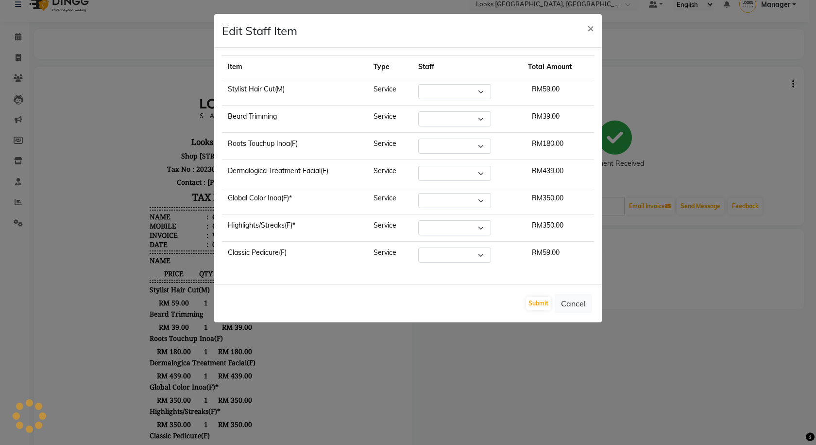
select select "75497"
select select "89277"
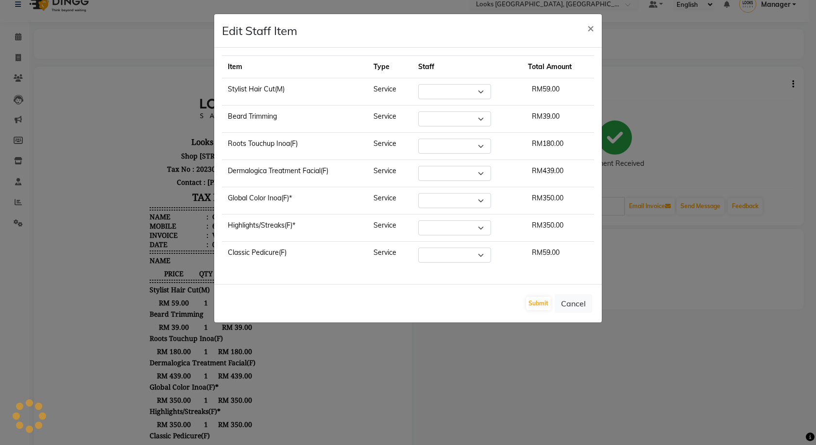
select select "89277"
select select "92077"
click at [586, 30] on button "×" at bounding box center [591, 27] width 22 height 27
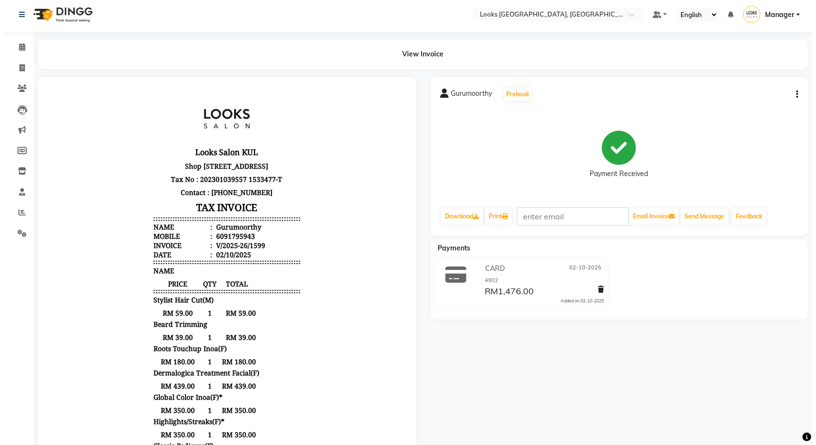
scroll to position [0, 0]
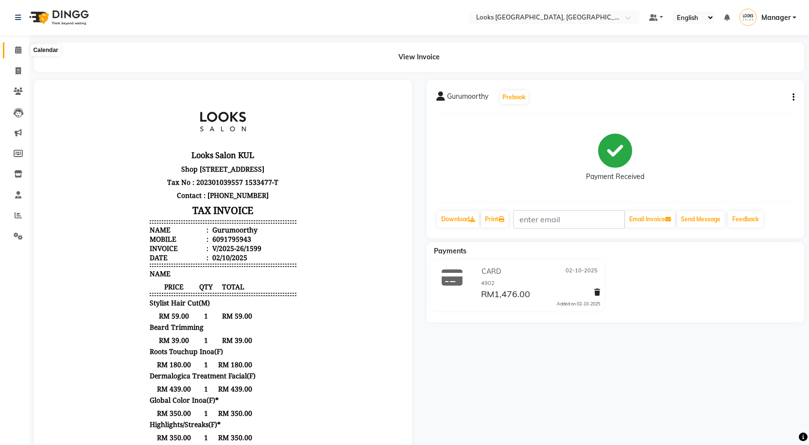
click at [18, 49] on icon at bounding box center [18, 49] width 6 height 7
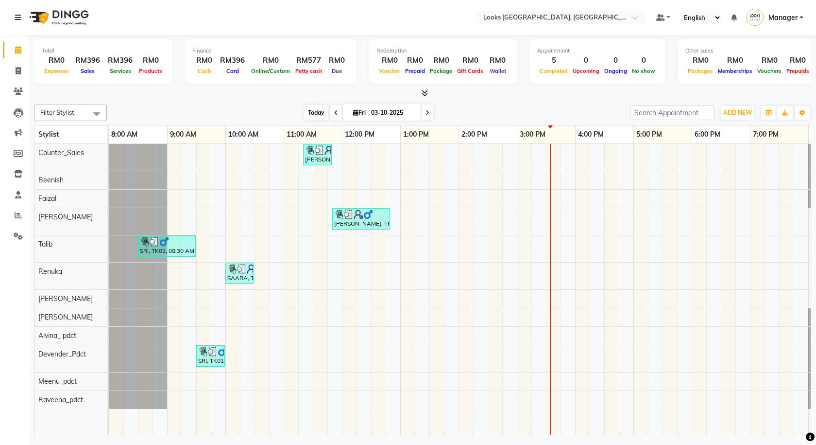
click at [306, 113] on span "Today" at bounding box center [316, 112] width 24 height 15
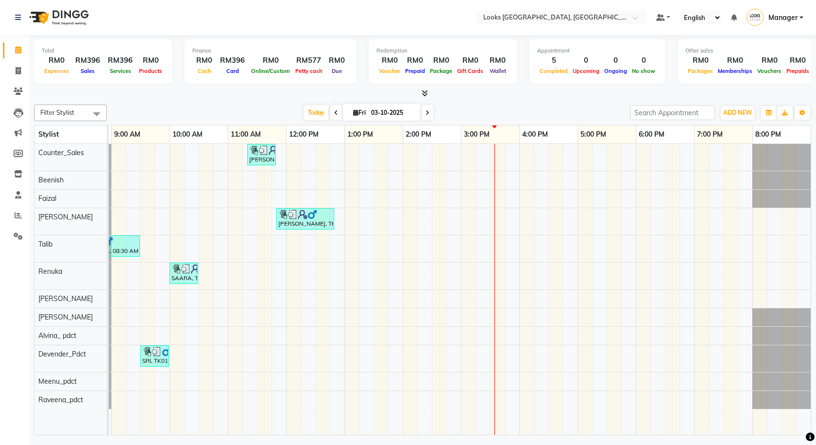
click at [328, 113] on div "Today Fri 03-10-2025" at bounding box center [368, 112] width 131 height 15
click at [334, 115] on icon at bounding box center [336, 113] width 4 height 6
type input "02-10-2025"
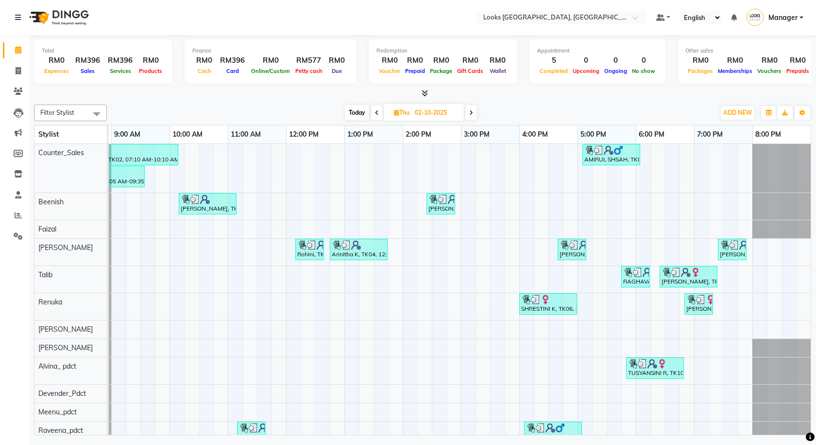
scroll to position [21, 0]
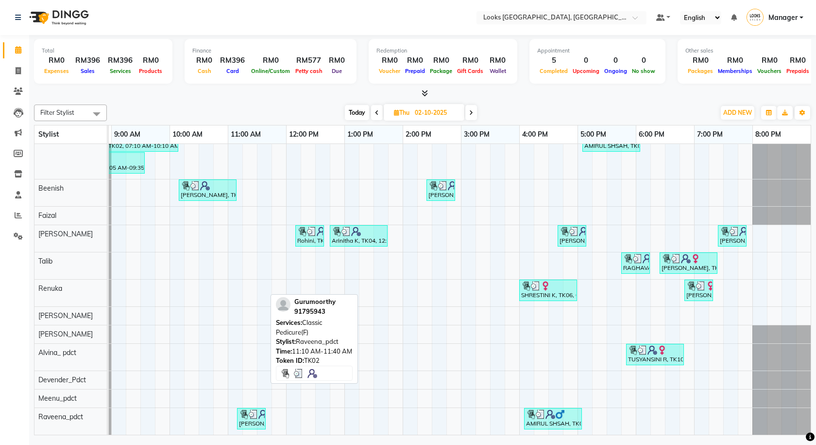
click at [254, 412] on div "Gurumoorthy, TK02, 11:10 AM-11:40 AM, Classic Pedicure(F)" at bounding box center [251, 418] width 27 height 18
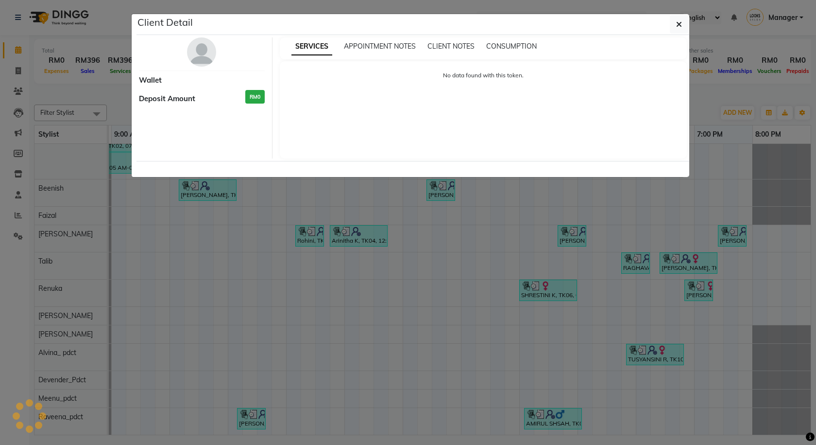
select select "3"
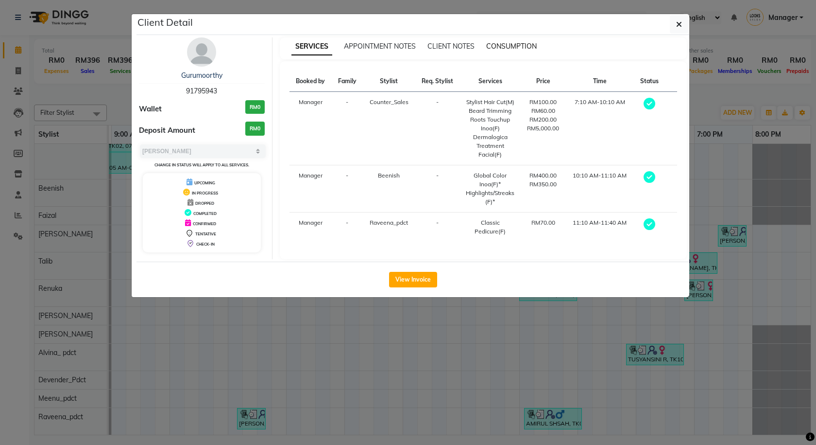
click at [512, 49] on span "CONSUMPTION" at bounding box center [511, 46] width 51 height 9
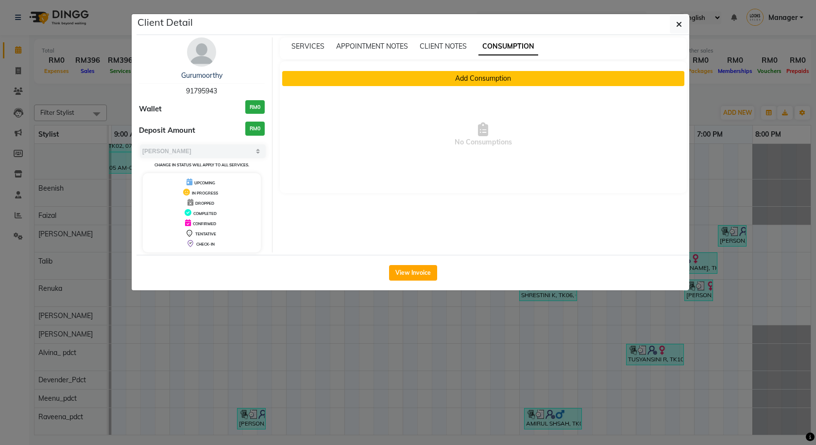
click at [452, 75] on button "Add Consumption" at bounding box center [483, 78] width 403 height 15
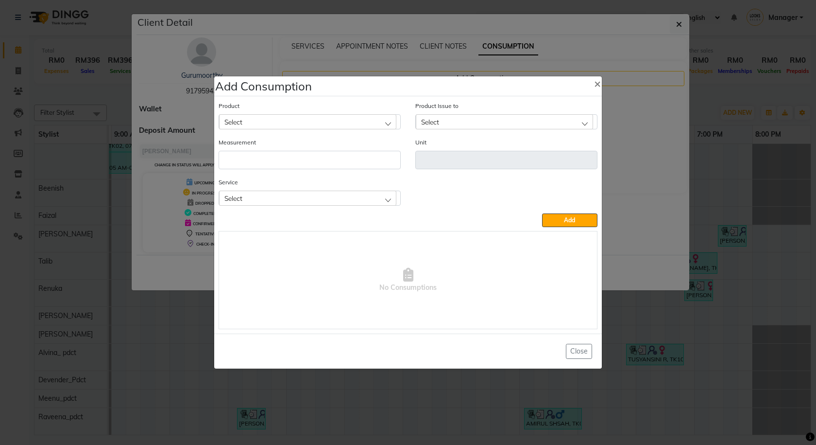
click at [293, 194] on div "Select" at bounding box center [307, 197] width 177 height 15
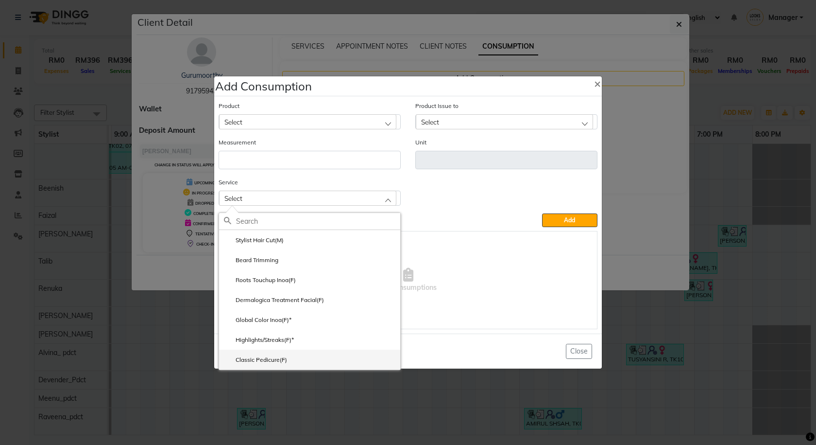
click at [272, 353] on li "Classic Pedicure(F)" at bounding box center [309, 359] width 181 height 20
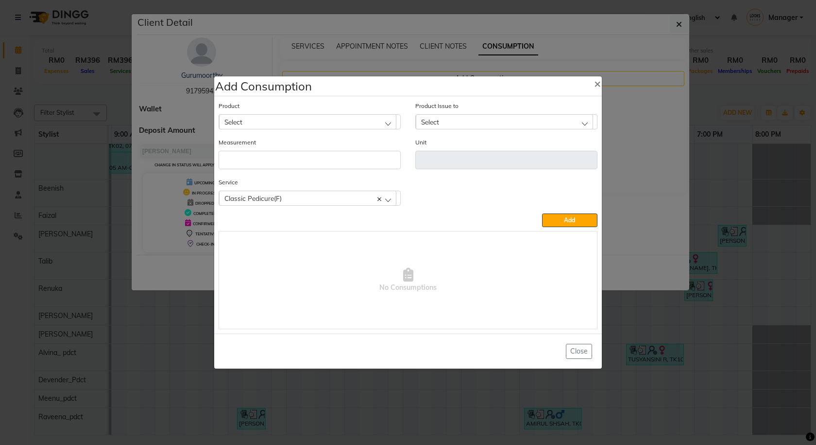
click at [283, 125] on div "Select" at bounding box center [307, 121] width 177 height 15
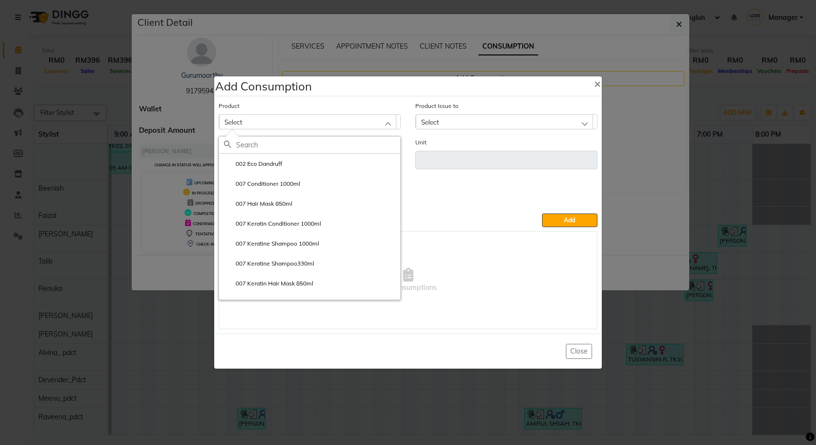
paste input "BR MT SEABERRY PEDICURE KIT"
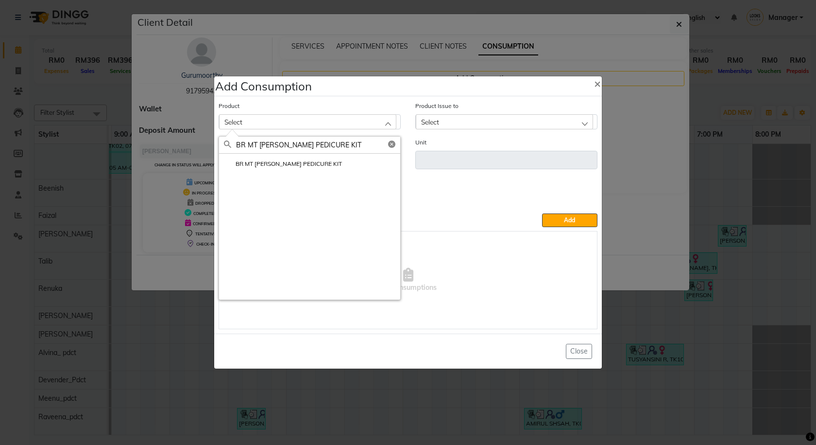
type input "BR MT SEABERRY PEDICURE KIT"
click at [303, 164] on label "BR MT SEABERRY PEDICURE KIT" at bounding box center [283, 163] width 118 height 9
type input "pc"
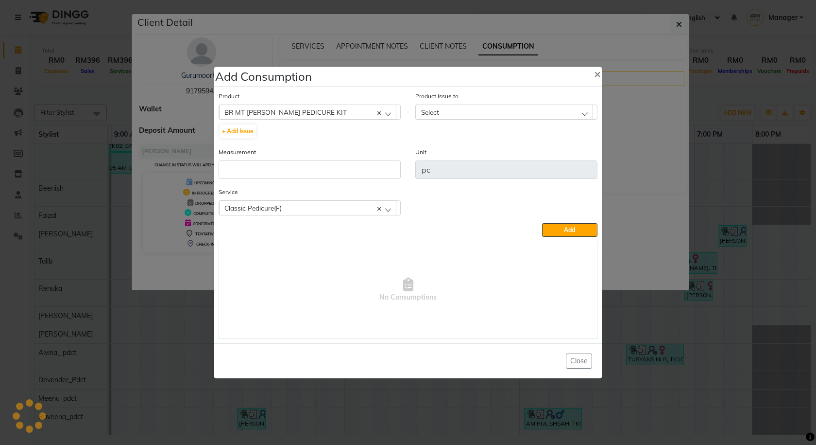
click at [446, 113] on div "Select" at bounding box center [504, 111] width 177 height 15
drag, startPoint x: 495, startPoint y: 152, endPoint x: 385, endPoint y: 172, distance: 111.8
click at [495, 152] on label "2025-10-02, Issued to: Raveena_pdct, Balance: 1" at bounding box center [486, 154] width 130 height 9
click at [355, 171] on input "number" at bounding box center [310, 169] width 182 height 18
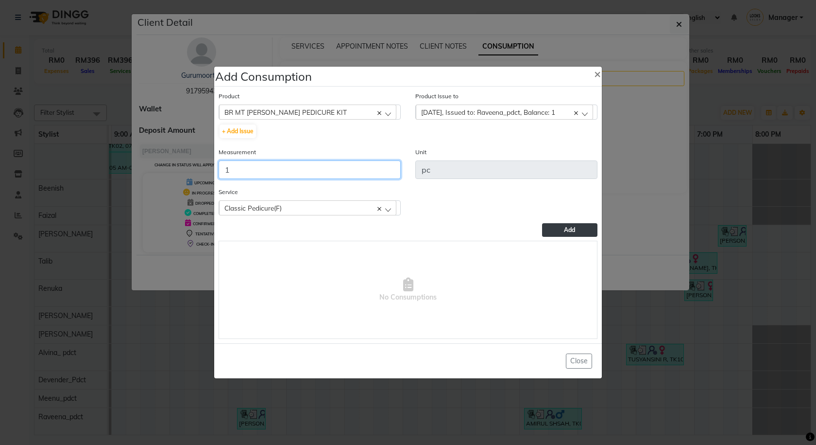
type input "1"
click at [584, 234] on button "Add" at bounding box center [569, 230] width 55 height 14
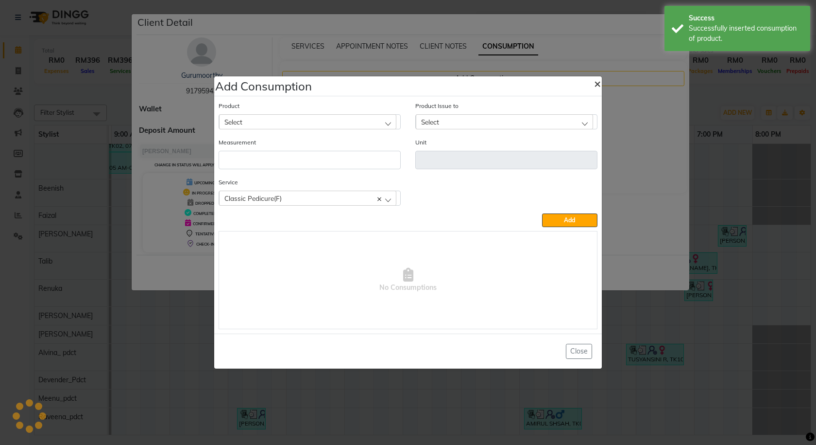
click at [599, 79] on span "×" at bounding box center [597, 83] width 7 height 15
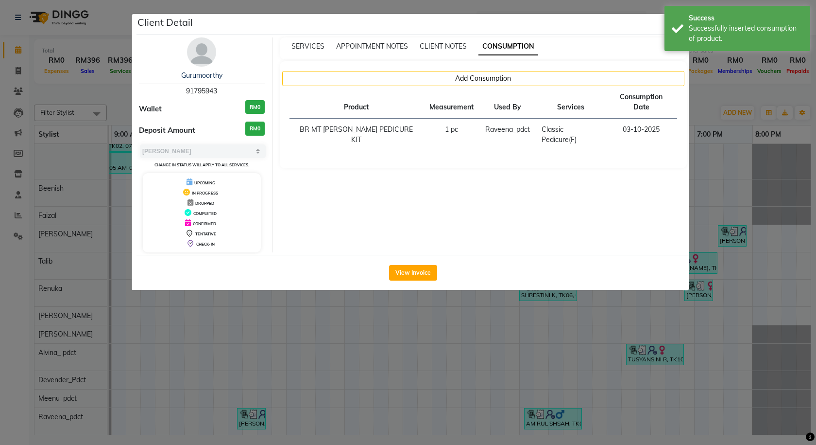
click at [660, 21] on div "Client Detail" at bounding box center [413, 24] width 553 height 21
click at [676, 25] on div "Success Successfully inserted consumption of product." at bounding box center [738, 28] width 146 height 45
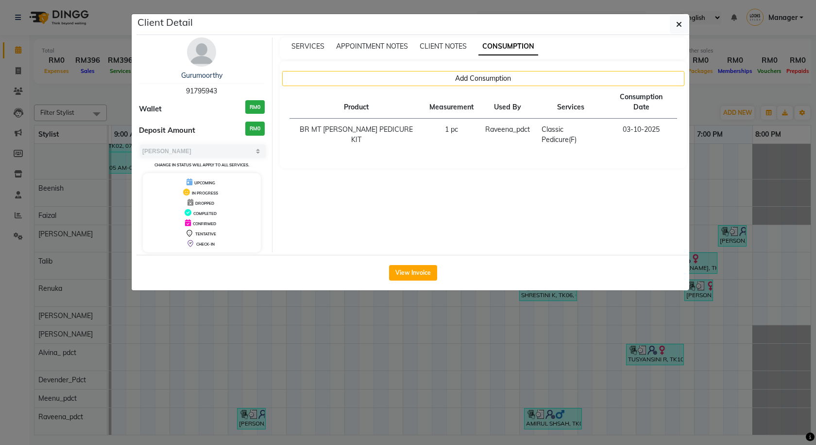
click at [676, 25] on icon "button" at bounding box center [679, 24] width 6 height 8
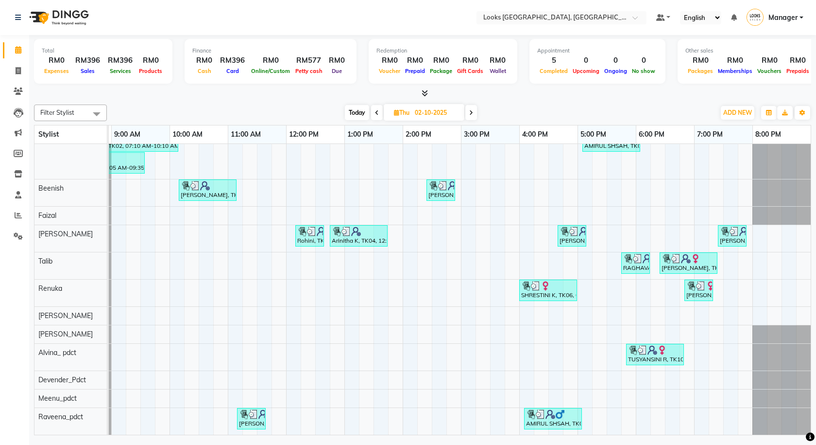
drag, startPoint x: 350, startPoint y: 115, endPoint x: 288, endPoint y: 117, distance: 61.7
click at [350, 115] on span "Today" at bounding box center [357, 112] width 24 height 15
type input "03-10-2025"
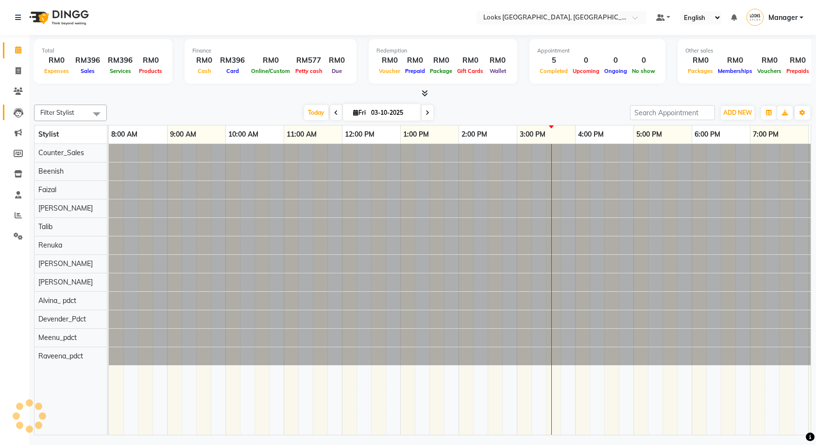
scroll to position [0, 56]
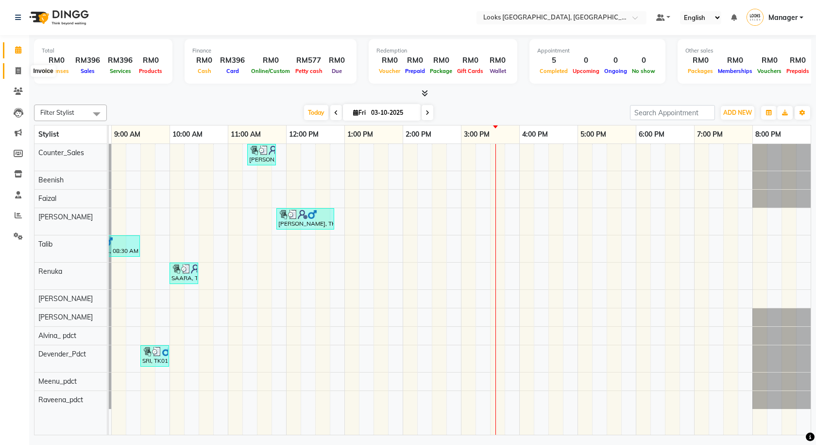
click at [14, 72] on span at bounding box center [18, 71] width 17 height 11
select select "service"
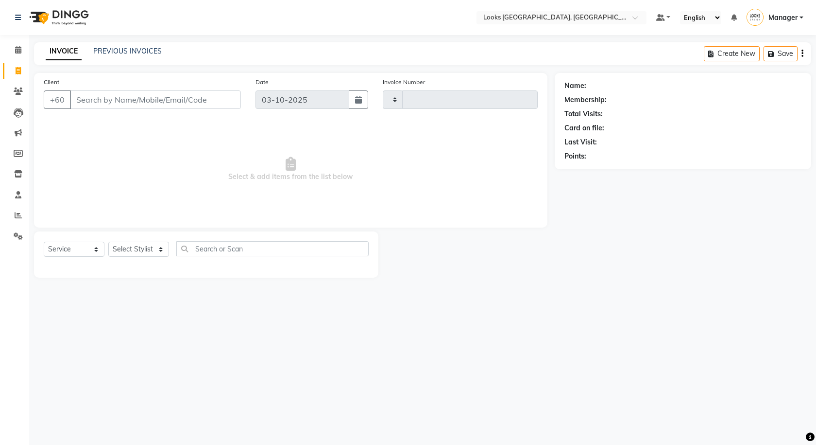
type input "1613"
select select "8109"
click at [133, 49] on link "PREVIOUS INVOICES" at bounding box center [127, 51] width 69 height 9
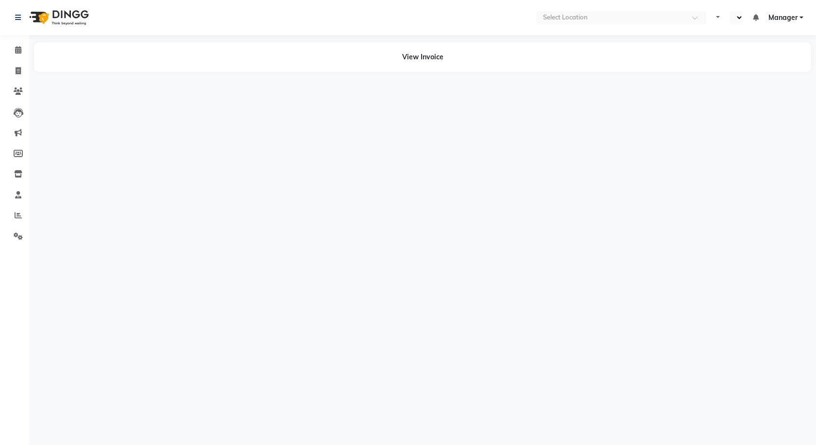
select select "en"
